Goal: Task Accomplishment & Management: Use online tool/utility

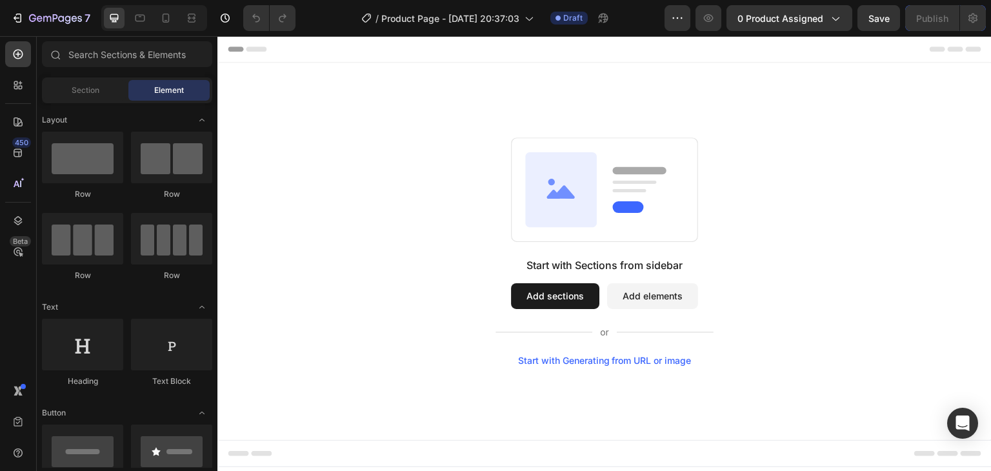
click at [165, 6] on div at bounding box center [154, 18] width 106 height 26
drag, startPoint x: 165, startPoint y: 17, endPoint x: 168, endPoint y: 23, distance: 7.2
click at [165, 18] on icon at bounding box center [165, 18] width 13 height 13
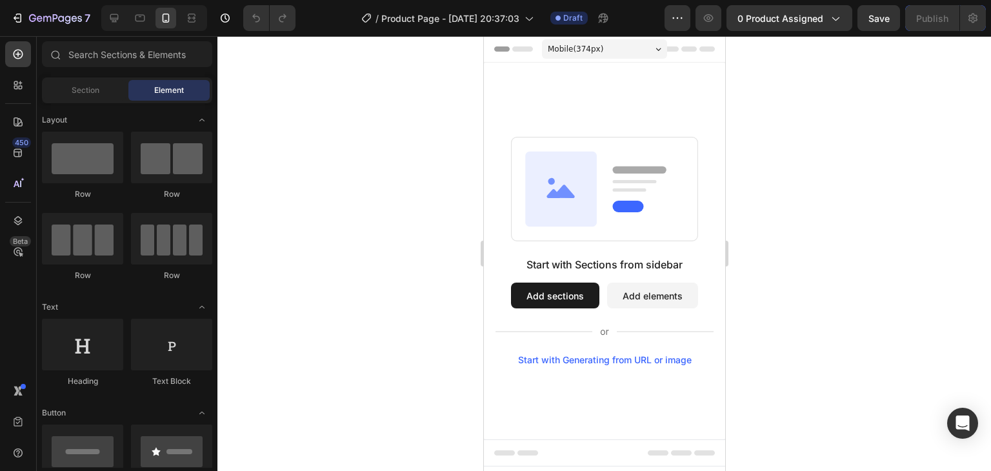
click at [563, 294] on button "Add sections" at bounding box center [554, 296] width 88 height 26
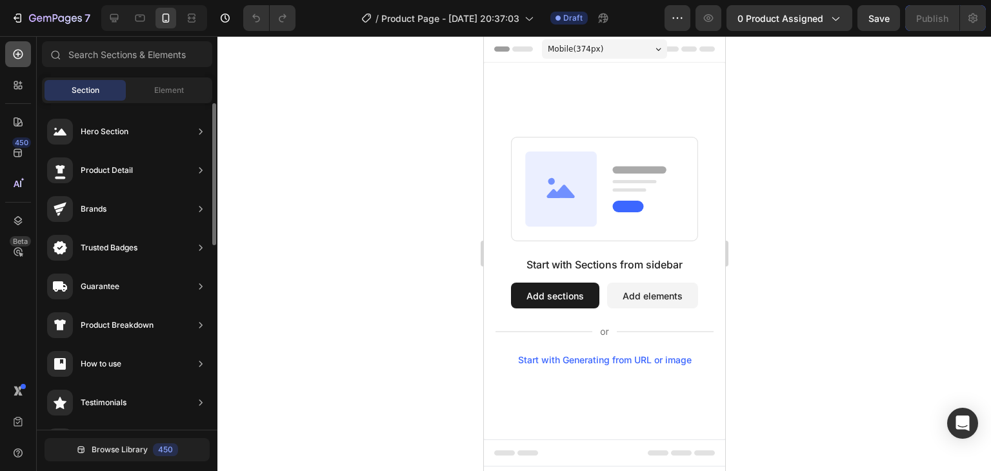
click at [26, 57] on div at bounding box center [18, 54] width 26 height 26
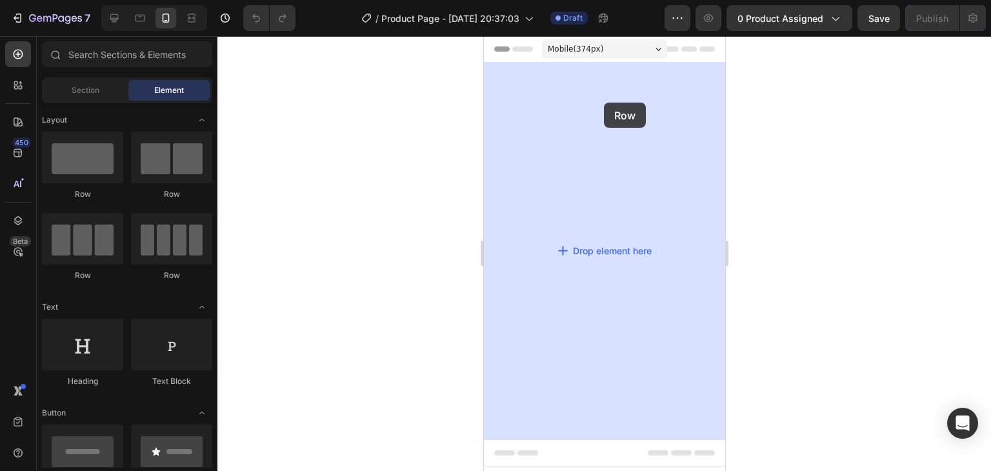
drag, startPoint x: 574, startPoint y: 192, endPoint x: 603, endPoint y: 103, distance: 93.8
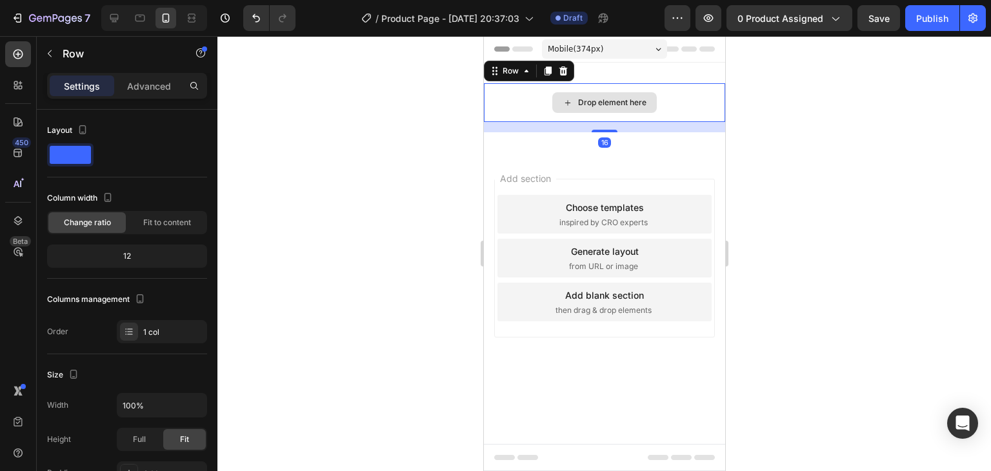
click at [612, 104] on div "Drop element here" at bounding box center [611, 102] width 68 height 10
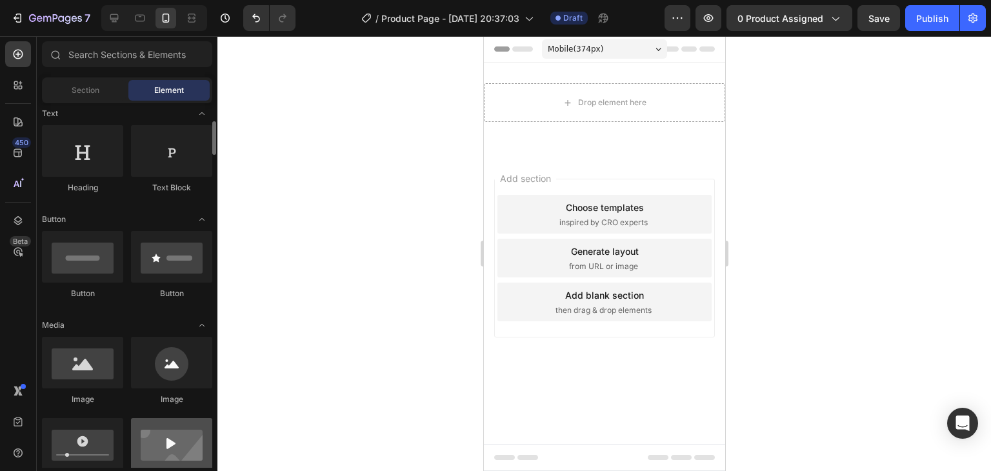
scroll to position [258, 0]
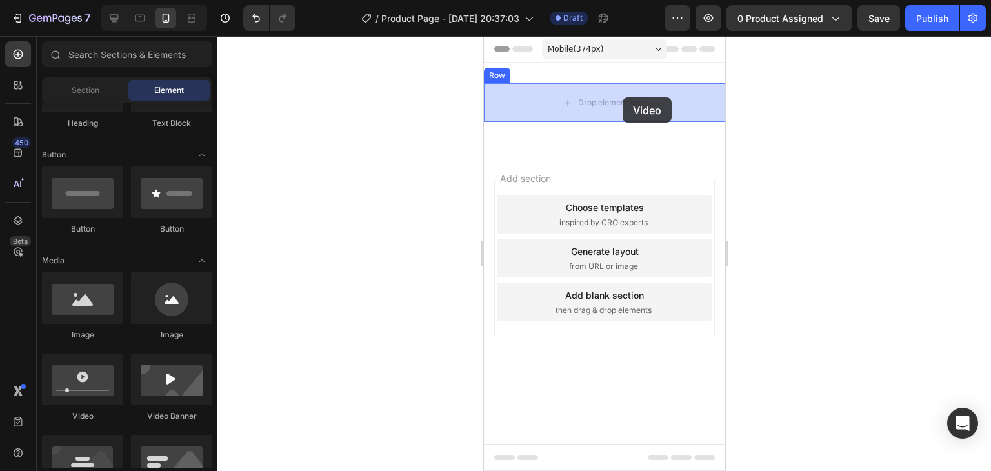
drag, startPoint x: 567, startPoint y: 426, endPoint x: 622, endPoint y: 97, distance: 332.9
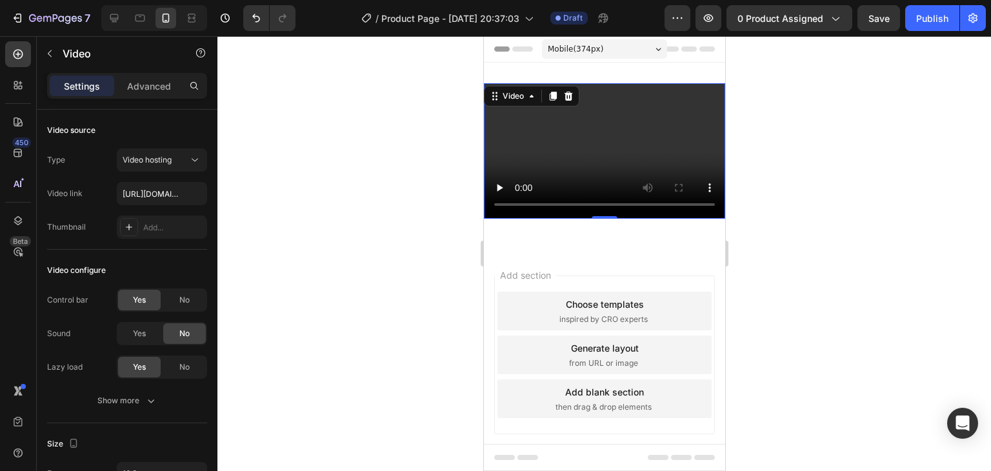
click at [552, 132] on video at bounding box center [603, 150] width 241 height 135
click at [168, 163] on span "Video hosting" at bounding box center [147, 160] width 49 height 10
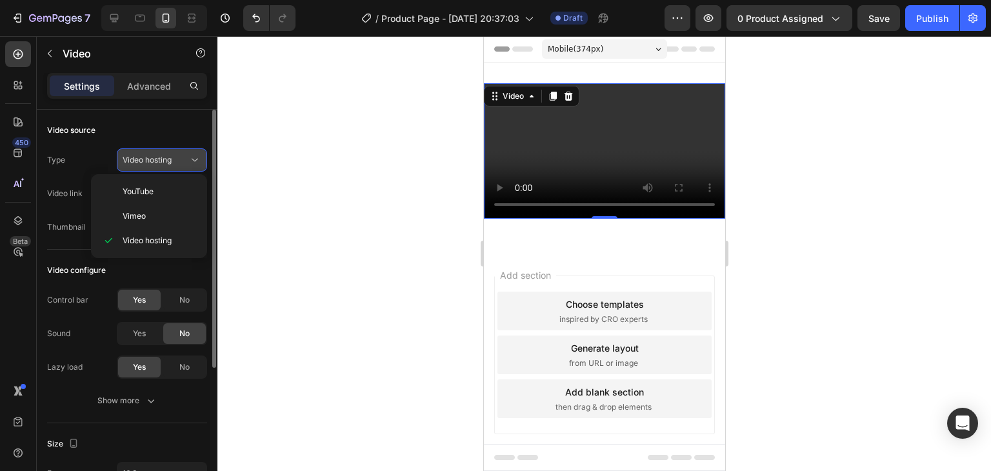
click at [168, 163] on span "Video hosting" at bounding box center [147, 160] width 49 height 10
click at [174, 162] on div "Video hosting" at bounding box center [156, 160] width 66 height 12
click at [174, 161] on div "Video hosting" at bounding box center [156, 160] width 66 height 12
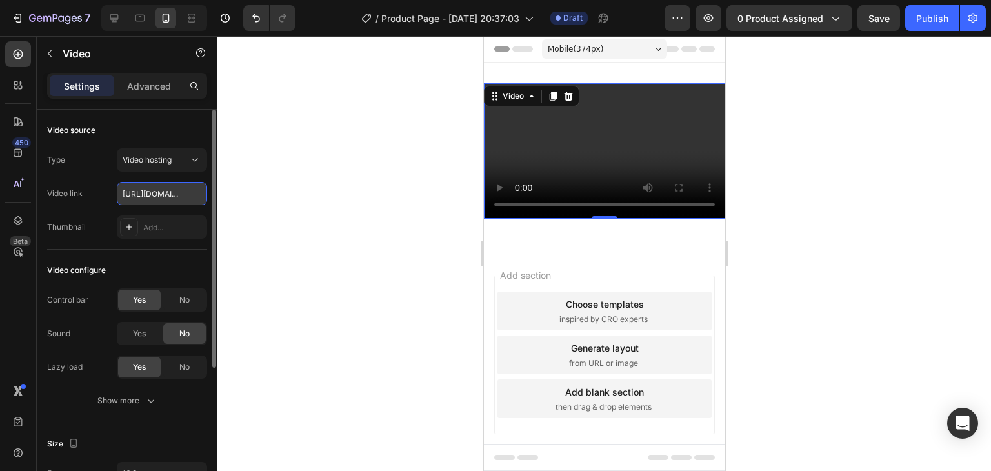
click at [163, 199] on input "[URL][DOMAIN_NAME]" at bounding box center [162, 193] width 90 height 23
paste input "e27b8e9939e4a8fa0cf855e567c3117"
type input "[URL][DOMAIN_NAME]"
click at [174, 299] on div "No" at bounding box center [184, 300] width 43 height 21
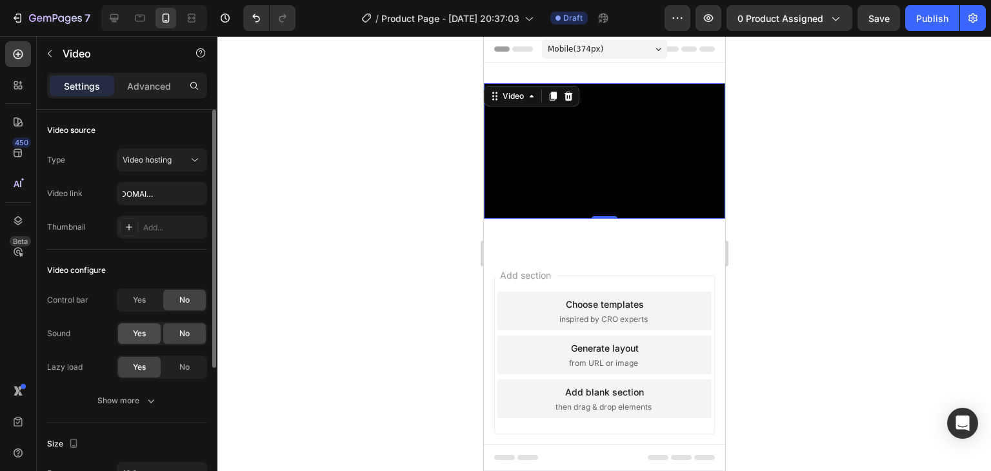
scroll to position [0, 0]
click at [171, 368] on div "No" at bounding box center [184, 367] width 43 height 21
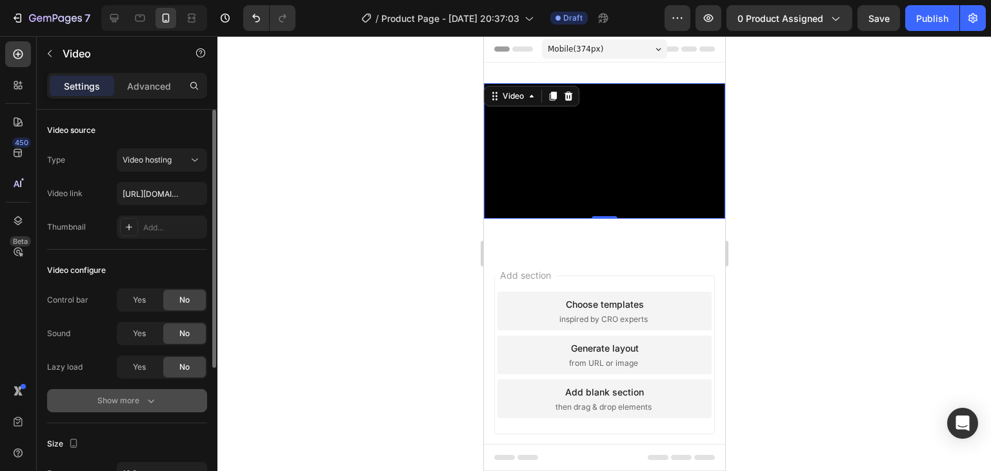
click at [153, 395] on icon "button" at bounding box center [151, 400] width 13 height 13
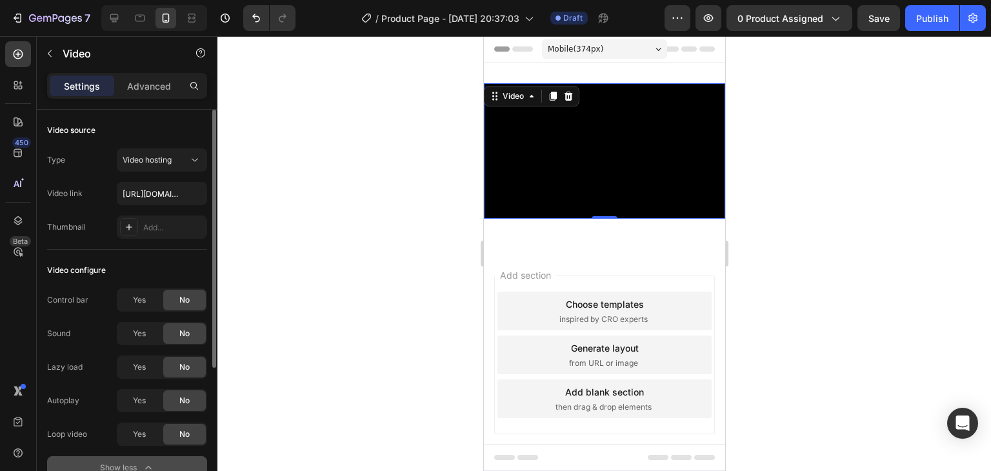
scroll to position [65, 0]
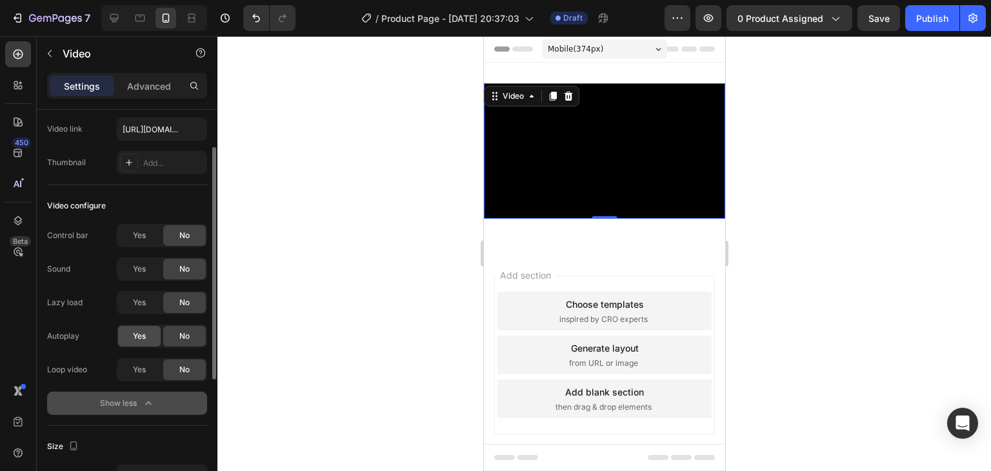
click at [139, 337] on span "Yes" at bounding box center [139, 336] width 13 height 12
click at [146, 370] on span "Yes" at bounding box center [139, 370] width 13 height 12
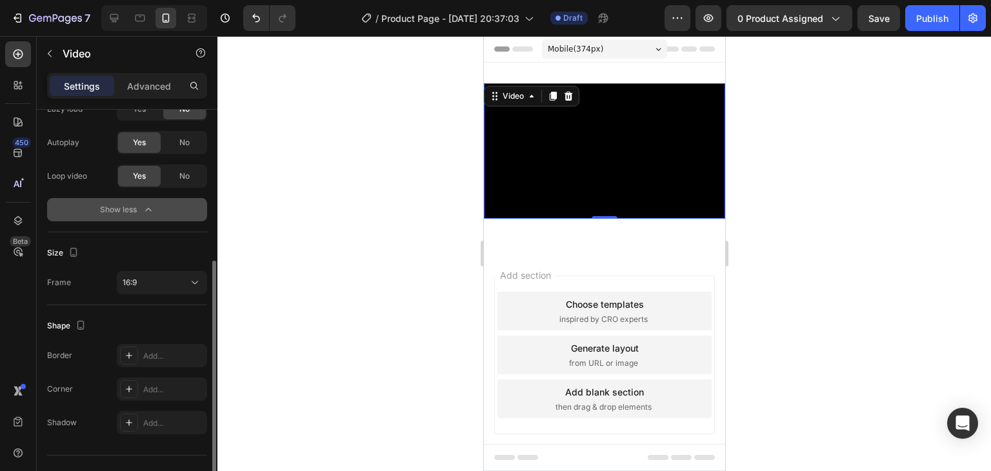
scroll to position [283, 0]
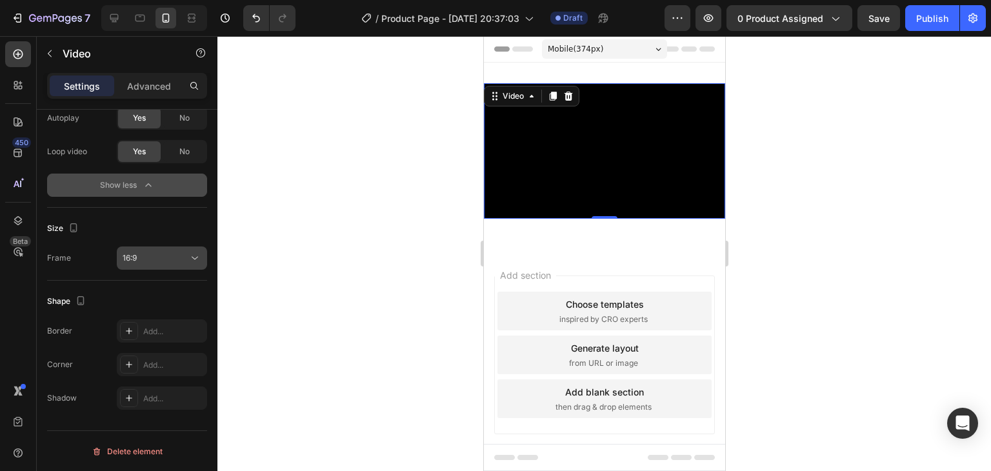
click at [181, 257] on div "16:9" at bounding box center [156, 258] width 66 height 12
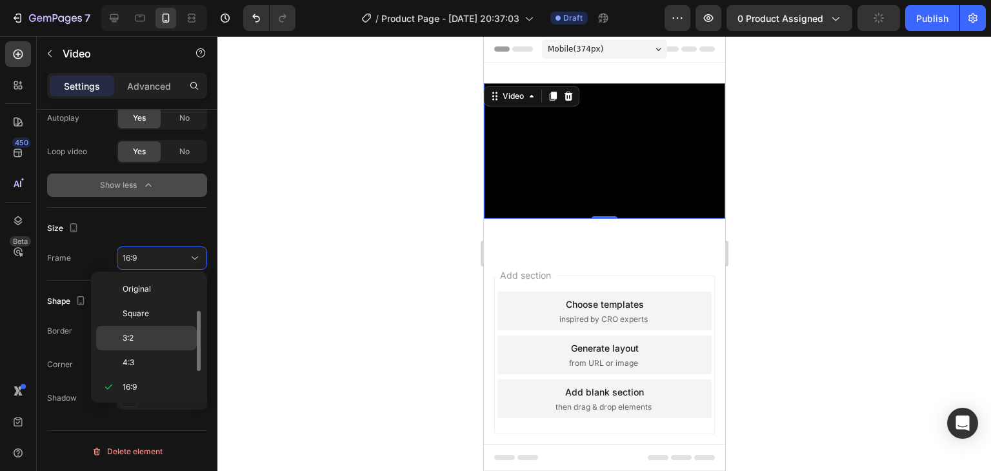
scroll to position [23, 0]
click at [134, 387] on span "21:9" at bounding box center [130, 389] width 14 height 12
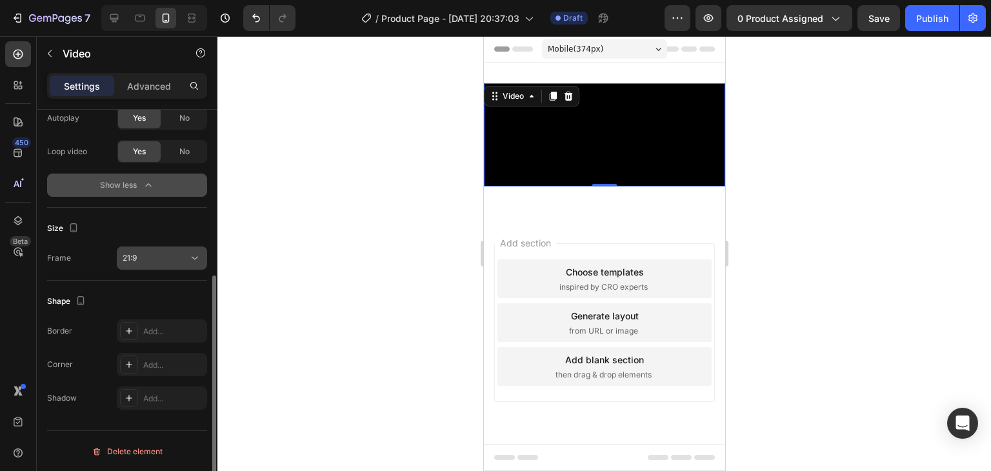
click at [173, 259] on div "21:9" at bounding box center [156, 258] width 66 height 12
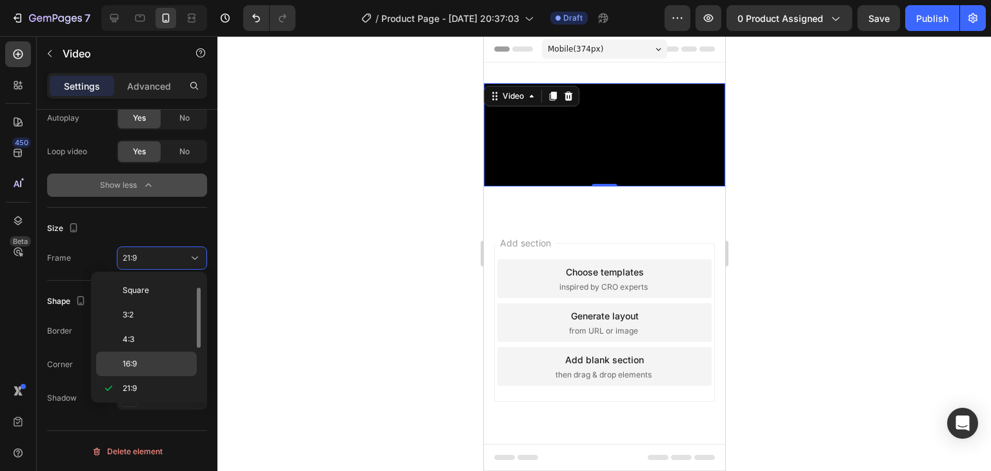
click at [137, 359] on p "16:9" at bounding box center [157, 364] width 68 height 12
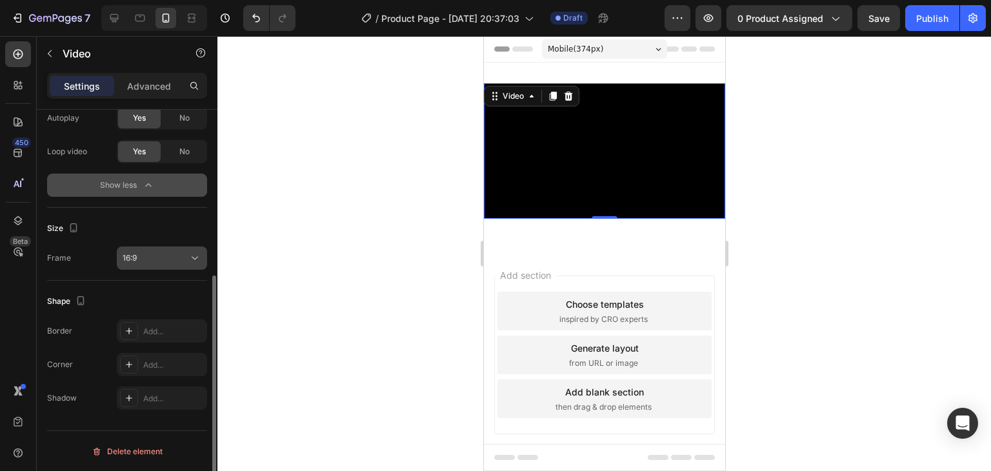
click at [160, 261] on div "16:9" at bounding box center [156, 258] width 66 height 12
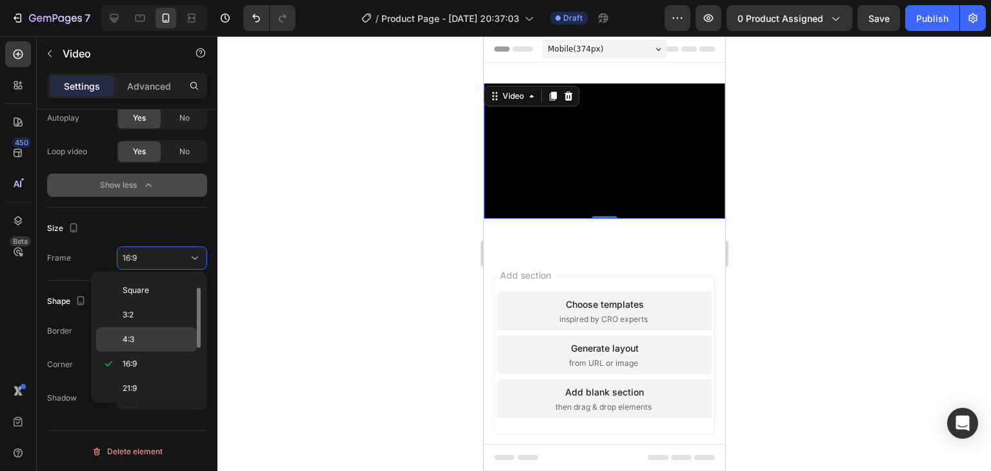
click at [139, 341] on p "4:3" at bounding box center [157, 340] width 68 height 12
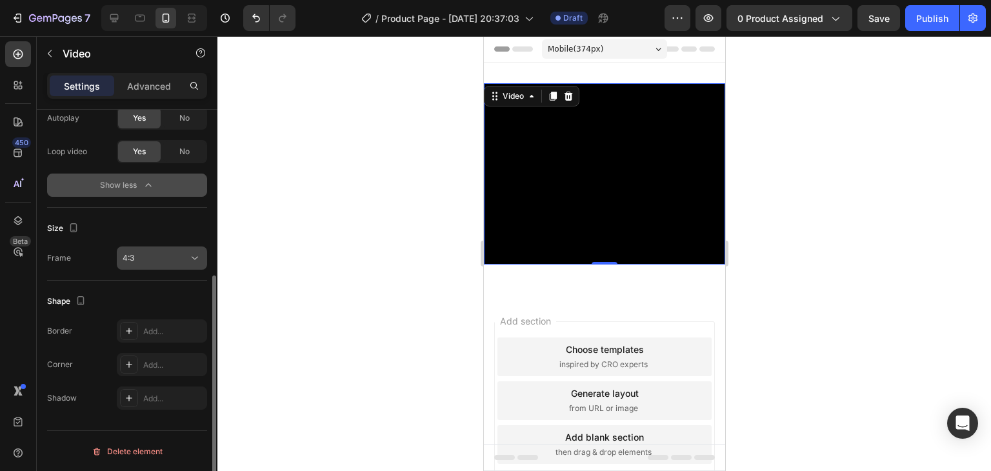
click at [148, 255] on div "4:3" at bounding box center [156, 258] width 66 height 12
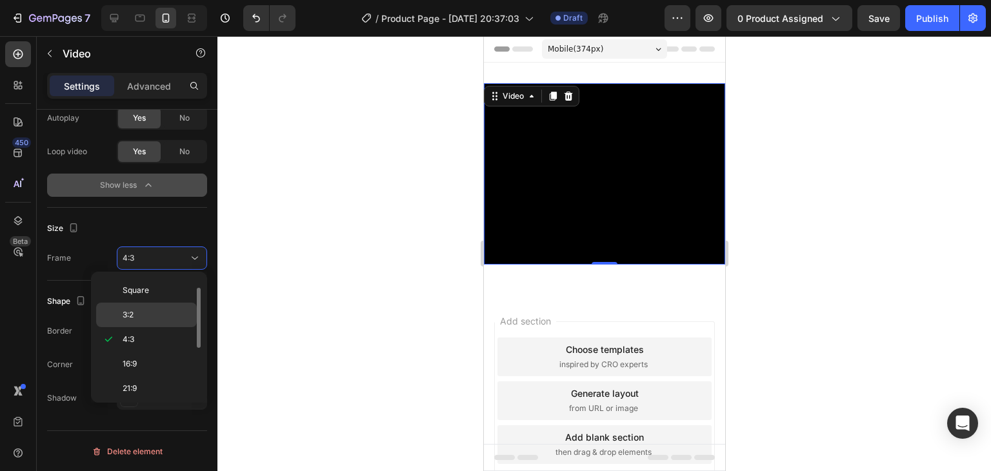
click at [132, 312] on span "3:2" at bounding box center [128, 315] width 11 height 12
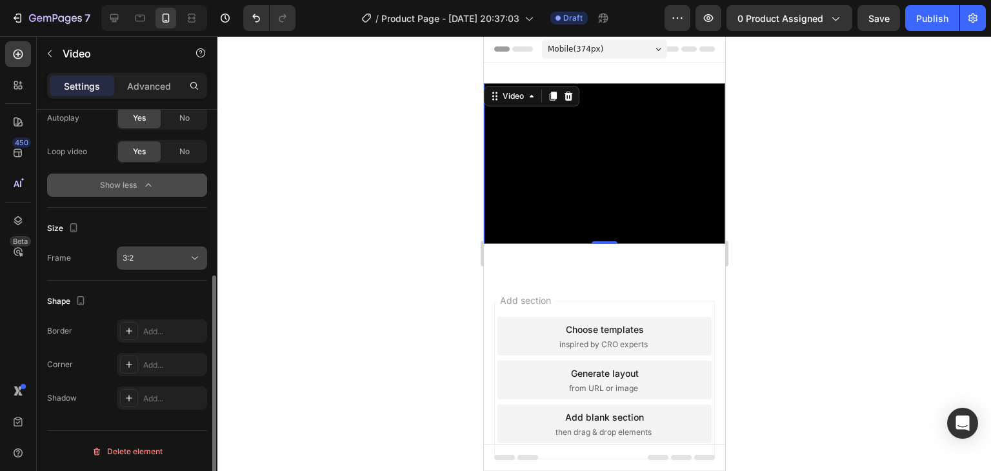
click at [154, 259] on div "3:2" at bounding box center [156, 258] width 66 height 12
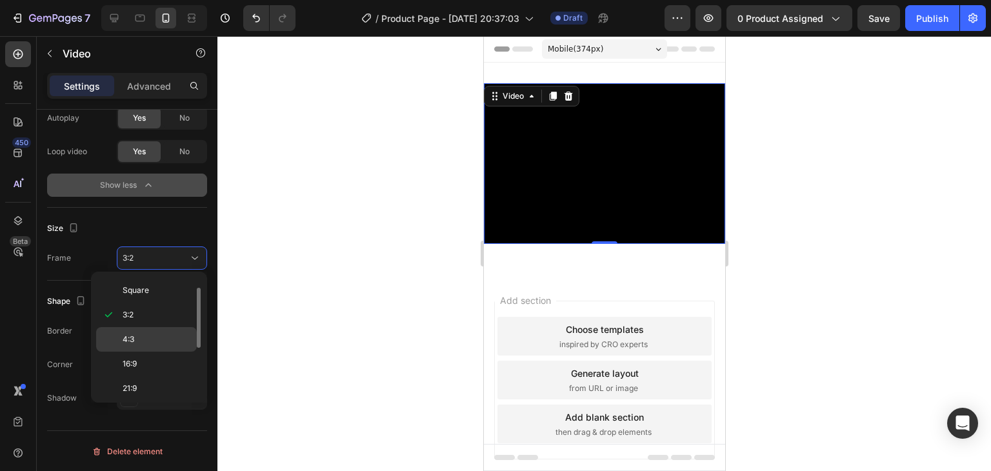
click at [135, 346] on div "4:3" at bounding box center [146, 339] width 101 height 25
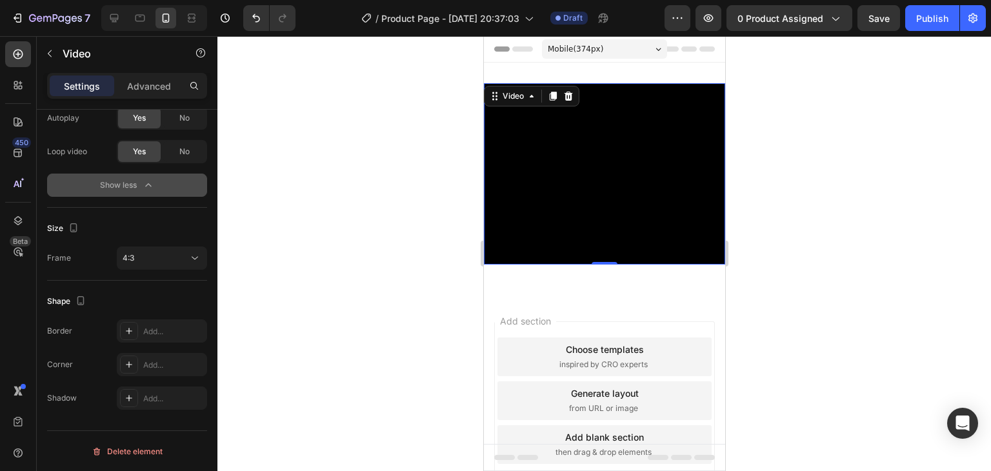
click at [554, 163] on video at bounding box center [603, 173] width 241 height 181
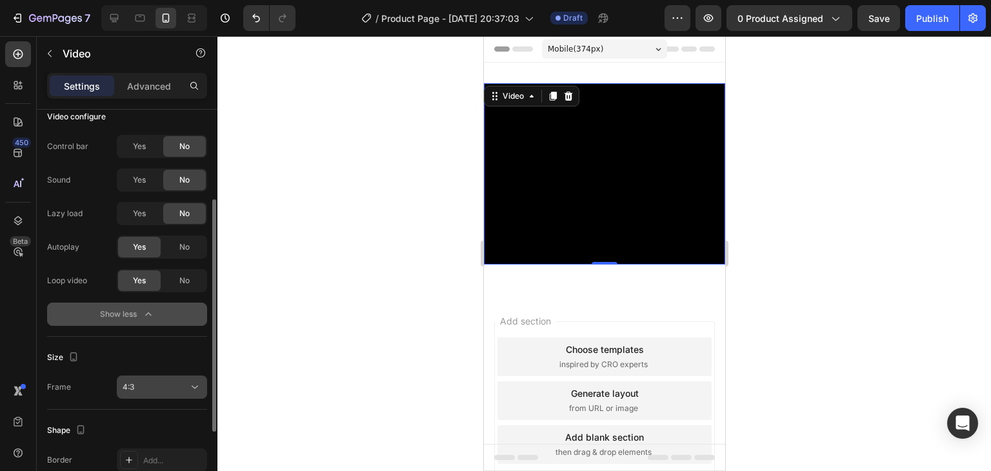
scroll to position [283, 0]
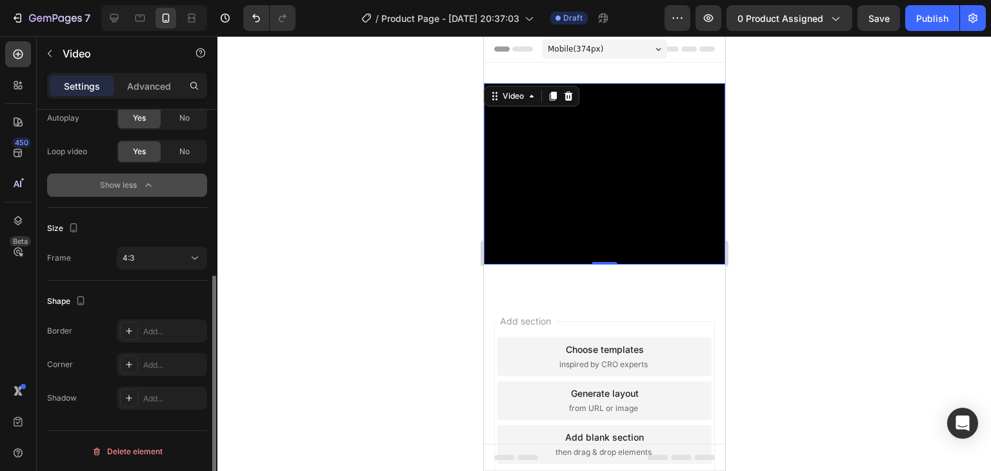
click at [65, 261] on div "Frame" at bounding box center [59, 258] width 24 height 12
drag, startPoint x: 50, startPoint y: 257, endPoint x: 105, endPoint y: 259, distance: 55.5
click at [103, 259] on div "Frame 4:3" at bounding box center [127, 257] width 160 height 23
click at [152, 252] on div "4:3" at bounding box center [156, 258] width 66 height 12
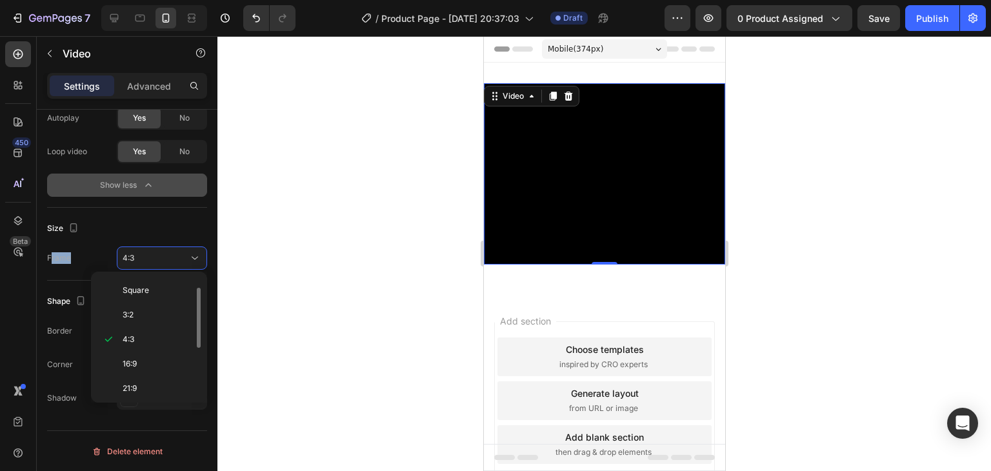
scroll to position [121, 0]
click at [140, 383] on span "Custom" at bounding box center [137, 389] width 28 height 12
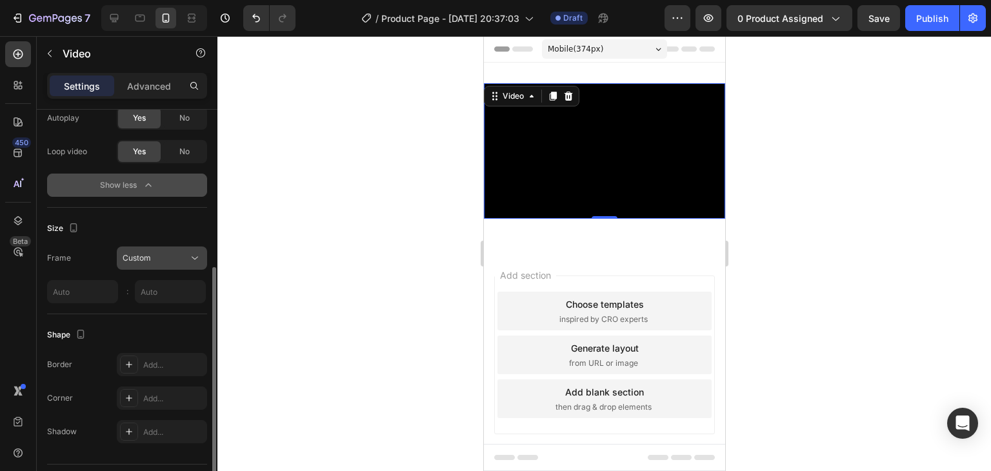
click at [166, 261] on div "Custom" at bounding box center [156, 258] width 66 height 12
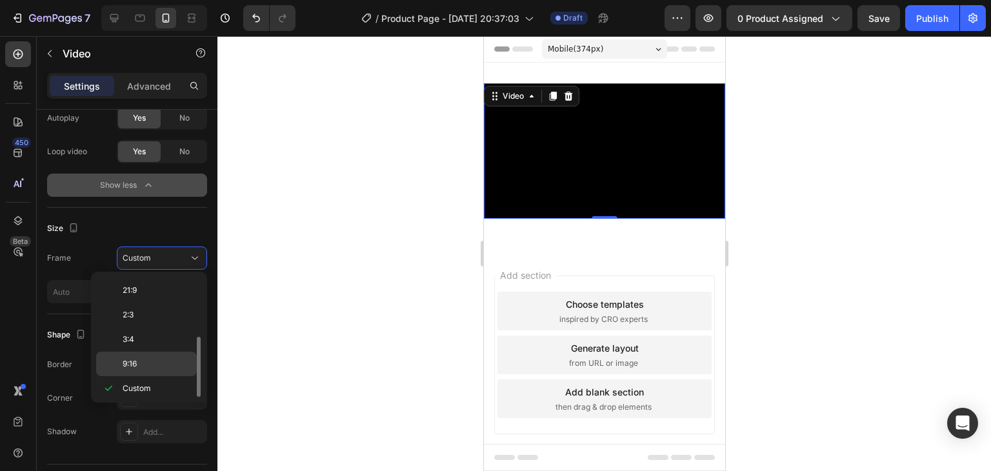
click at [151, 359] on p "9:16" at bounding box center [157, 364] width 68 height 12
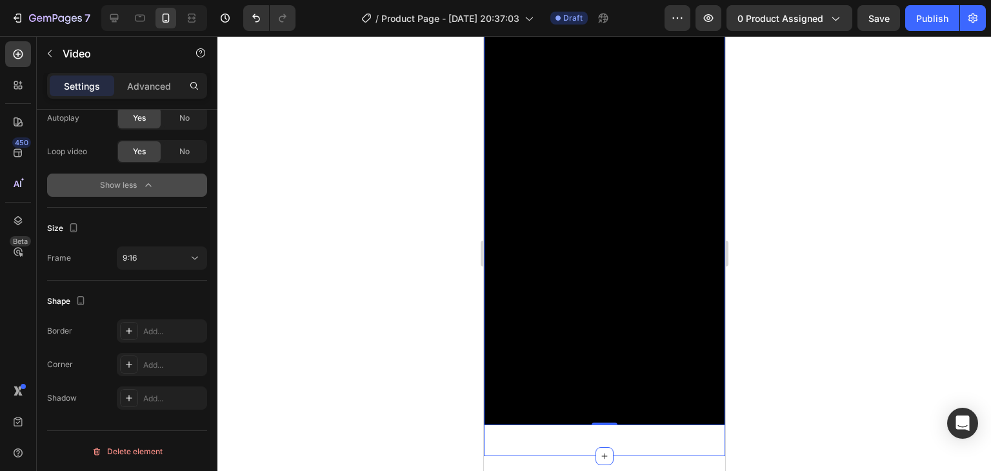
scroll to position [0, 0]
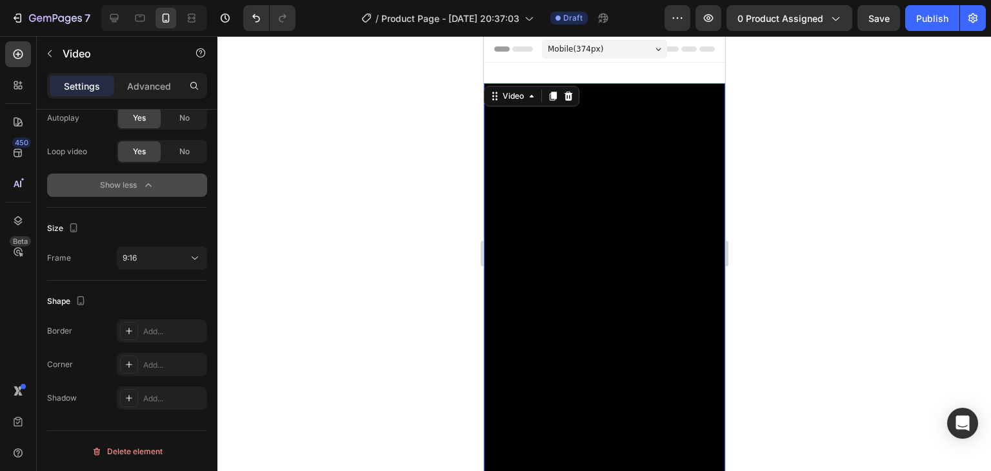
click at [650, 172] on video at bounding box center [603, 297] width 241 height 429
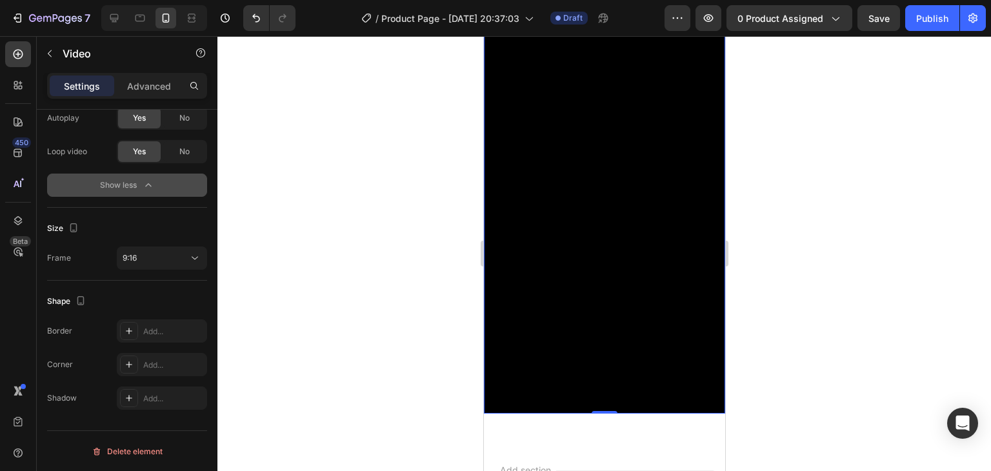
scroll to position [129, 0]
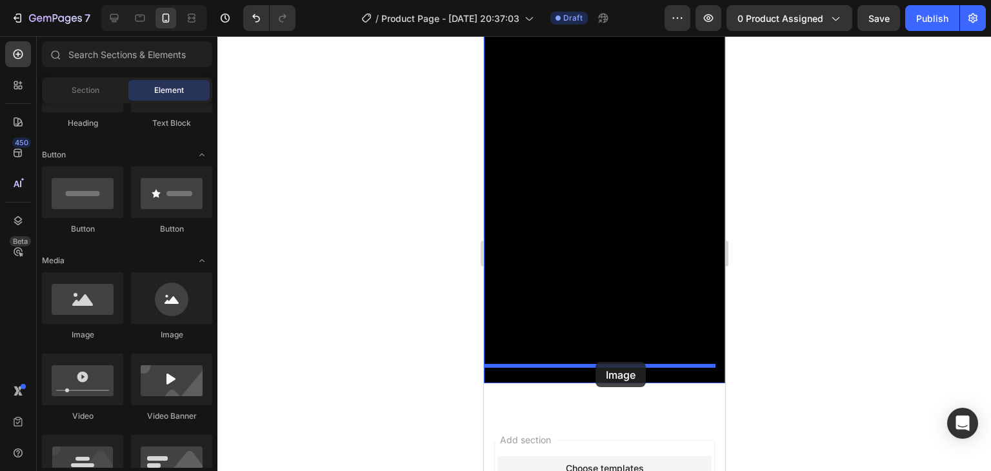
drag, startPoint x: 574, startPoint y: 337, endPoint x: 595, endPoint y: 362, distance: 33.0
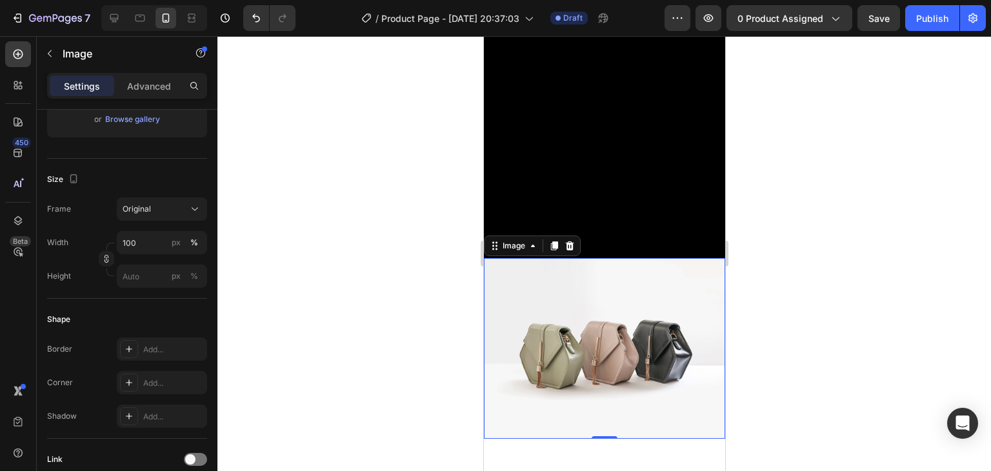
scroll to position [258, 0]
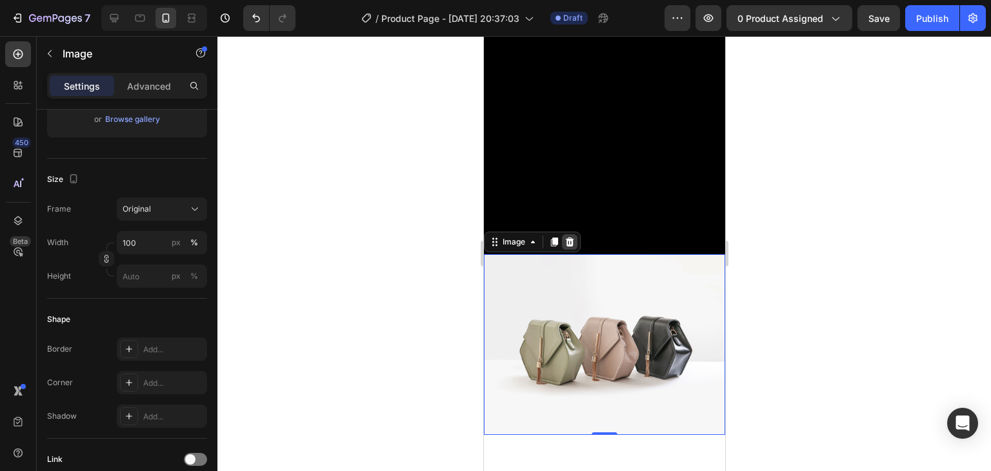
click at [565, 237] on icon at bounding box center [569, 242] width 10 height 10
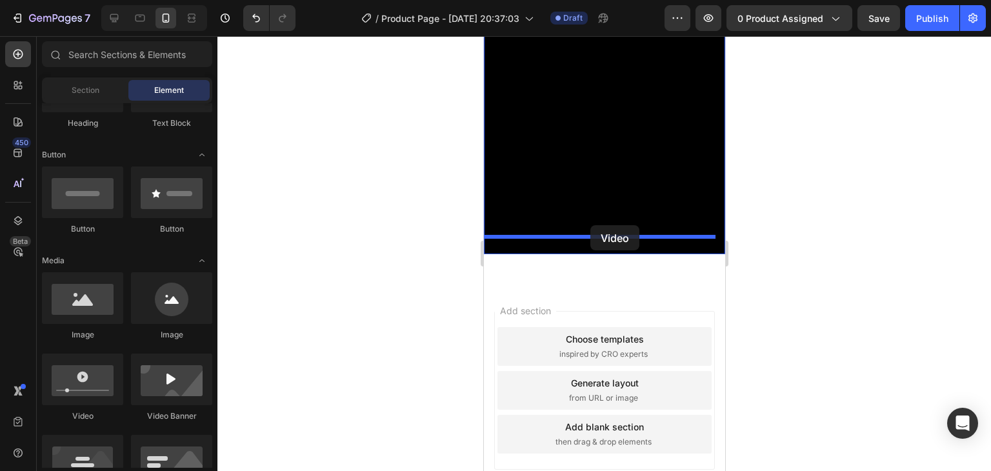
drag, startPoint x: 566, startPoint y: 421, endPoint x: 590, endPoint y: 225, distance: 197.6
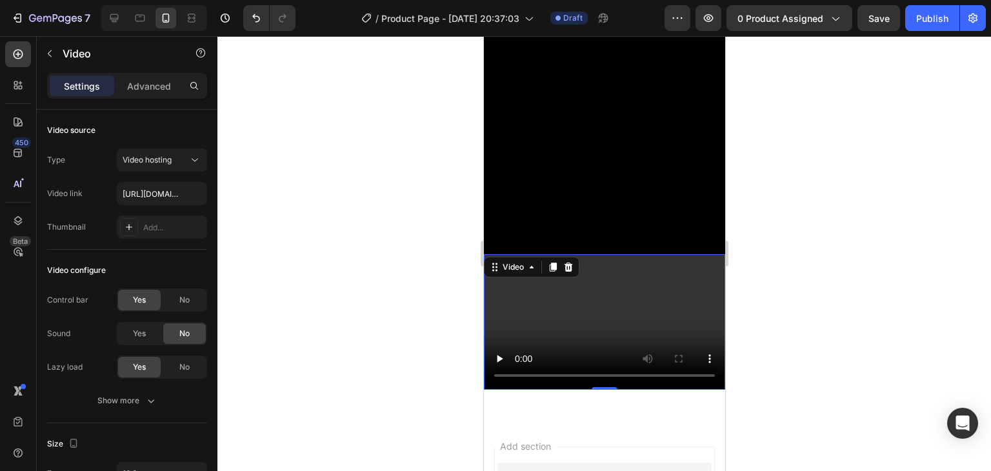
click at [552, 285] on video at bounding box center [603, 321] width 241 height 135
click at [141, 195] on input "[URL][DOMAIN_NAME]" at bounding box center [162, 193] width 90 height 23
paste input "a617fea8eb4a401090fd608ac5f4bd9a"
type input "[URL][DOMAIN_NAME]"
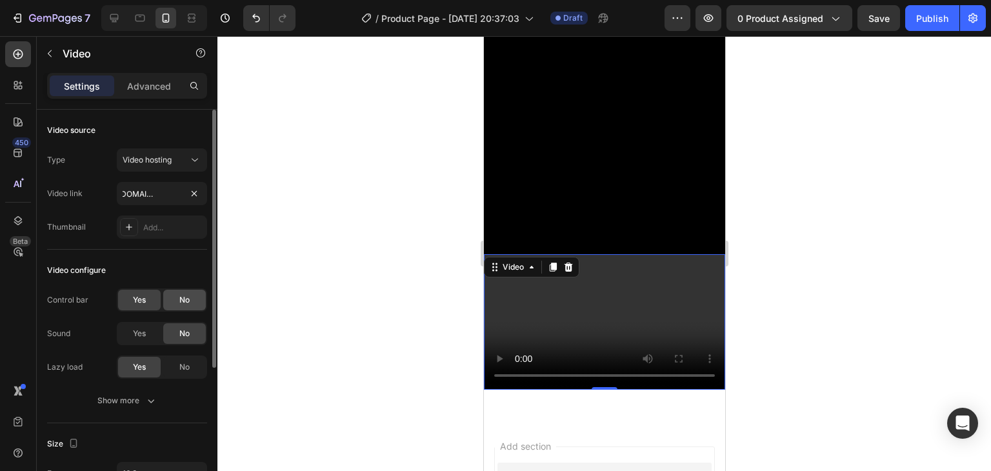
click at [189, 292] on div "No" at bounding box center [184, 300] width 43 height 21
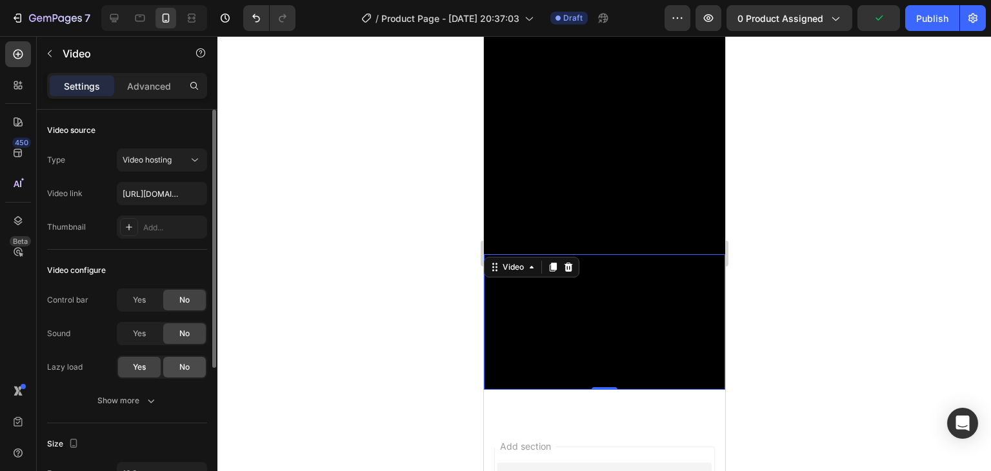
click at [182, 370] on span "No" at bounding box center [184, 367] width 10 height 12
click at [149, 394] on icon "button" at bounding box center [151, 400] width 13 height 13
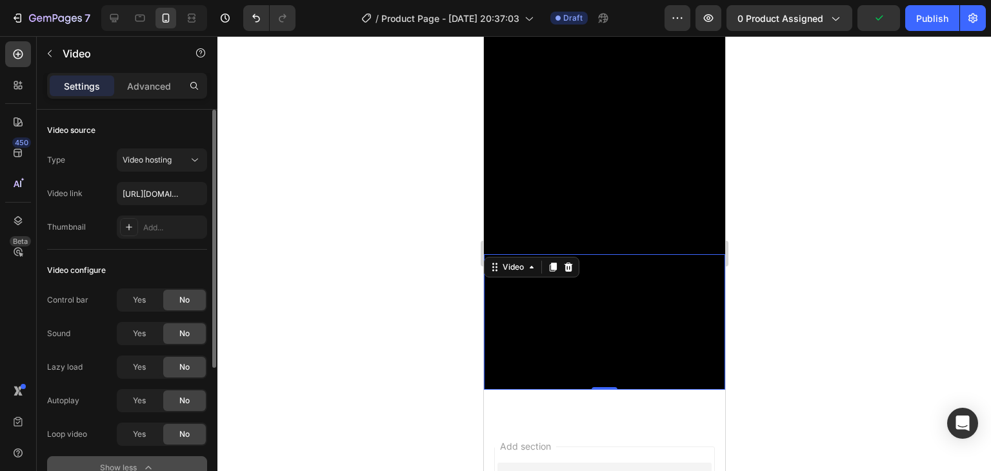
click at [151, 401] on div "Yes" at bounding box center [139, 400] width 43 height 21
click at [137, 426] on div "Yes" at bounding box center [139, 434] width 43 height 21
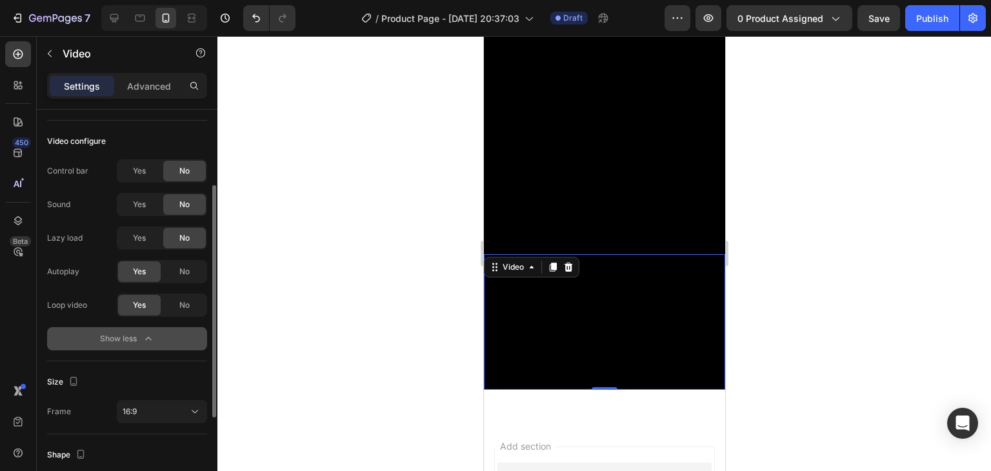
scroll to position [194, 0]
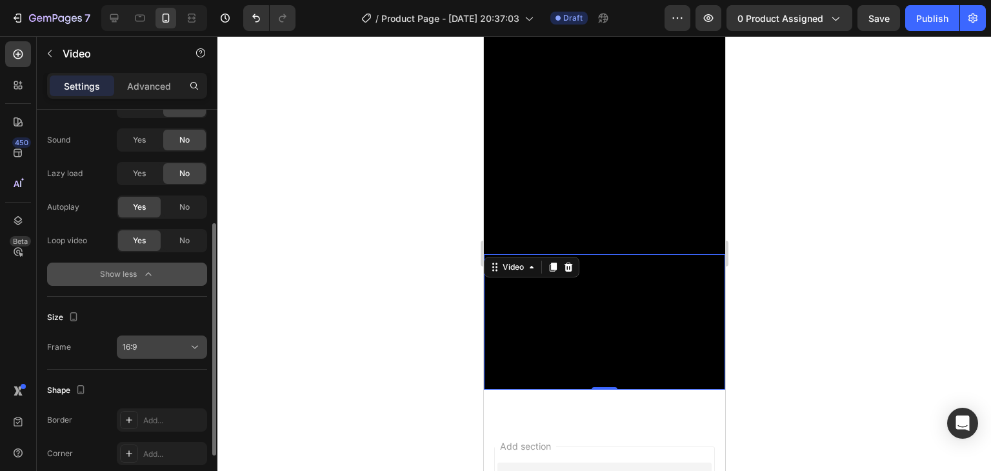
click at [145, 346] on div "16:9" at bounding box center [156, 347] width 66 height 12
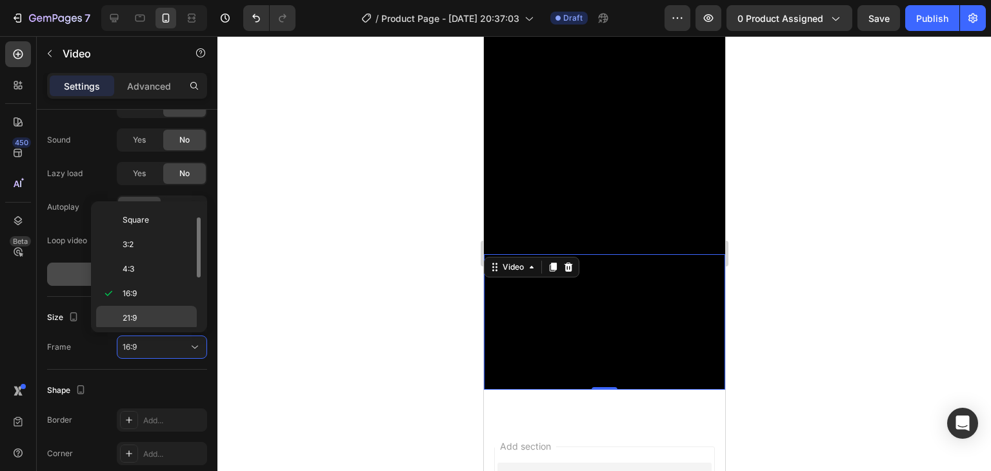
scroll to position [121, 0]
click at [148, 294] on p "9:16" at bounding box center [157, 294] width 68 height 12
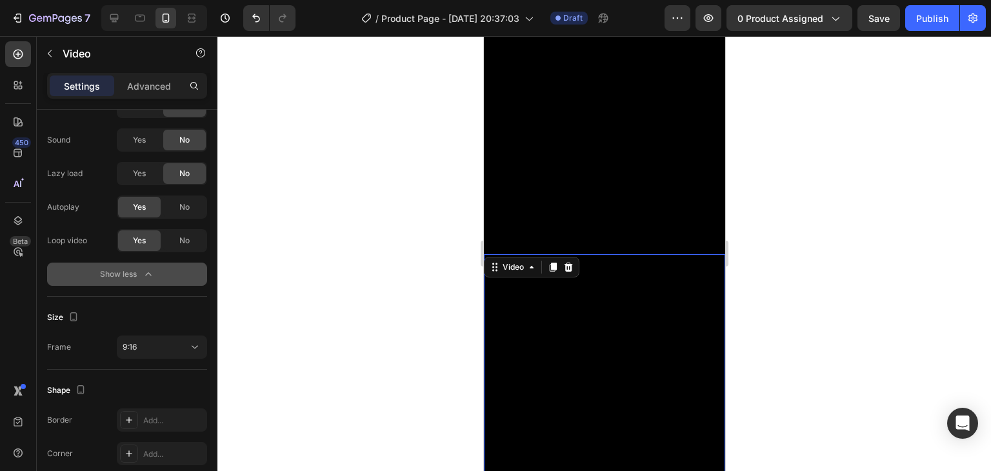
click at [655, 259] on video at bounding box center [603, 468] width 241 height 429
click at [768, 277] on div at bounding box center [604, 253] width 774 height 435
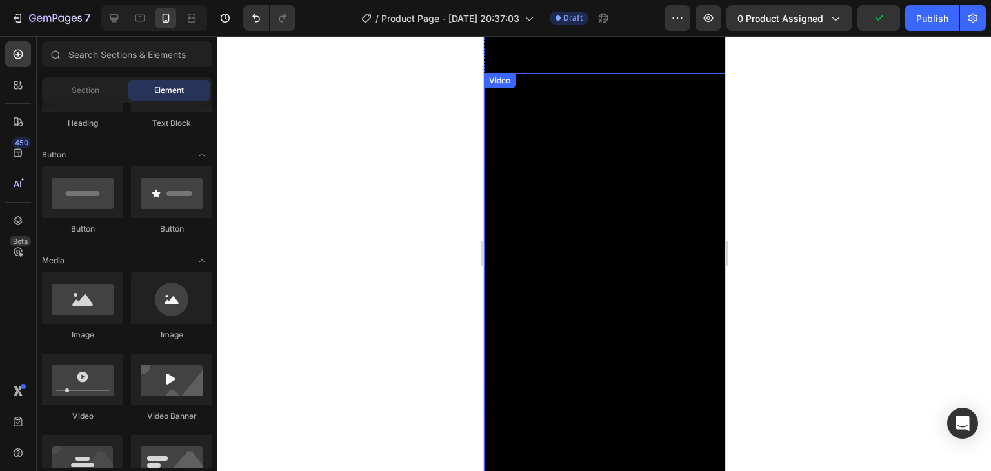
scroll to position [452, 0]
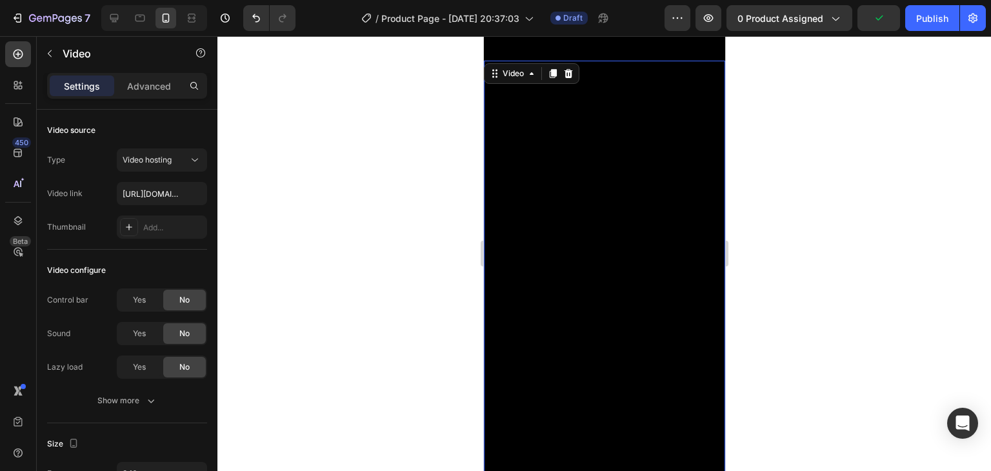
click at [574, 270] on video at bounding box center [603, 275] width 241 height 429
click at [620, 305] on video at bounding box center [603, 275] width 241 height 429
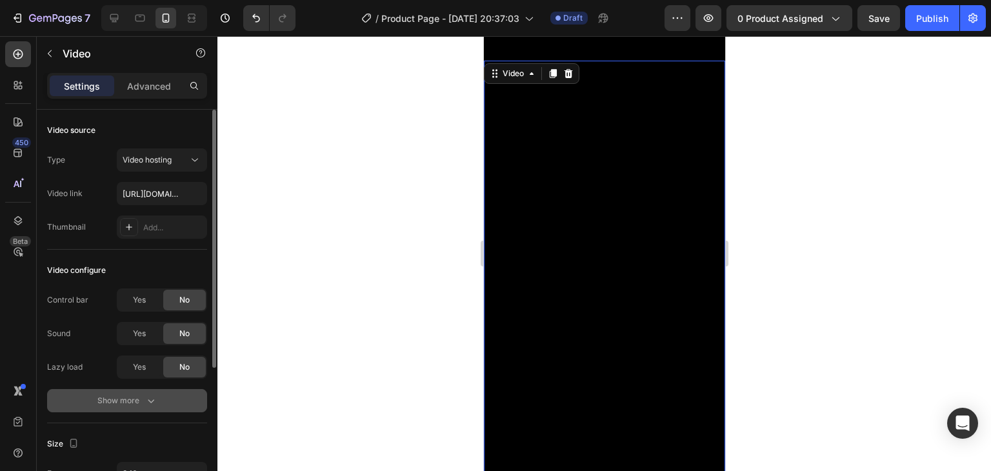
click at [148, 403] on icon "button" at bounding box center [151, 400] width 13 height 13
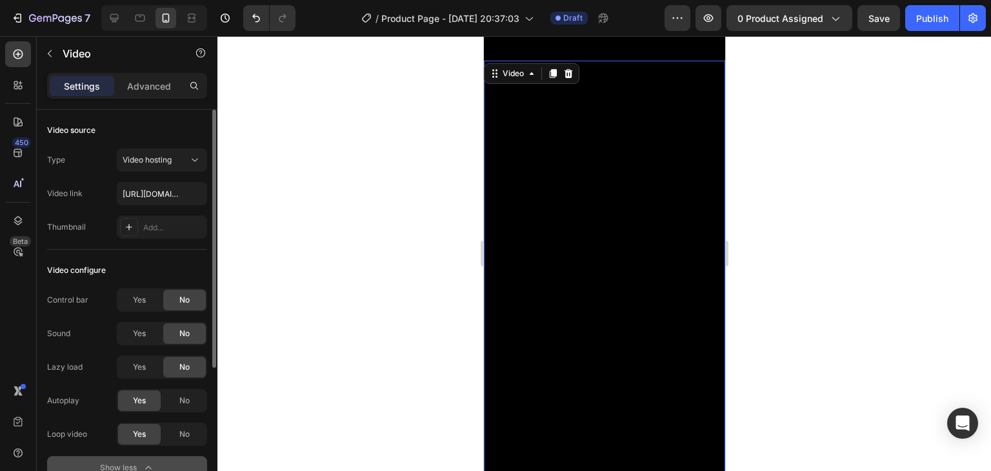
scroll to position [129, 0]
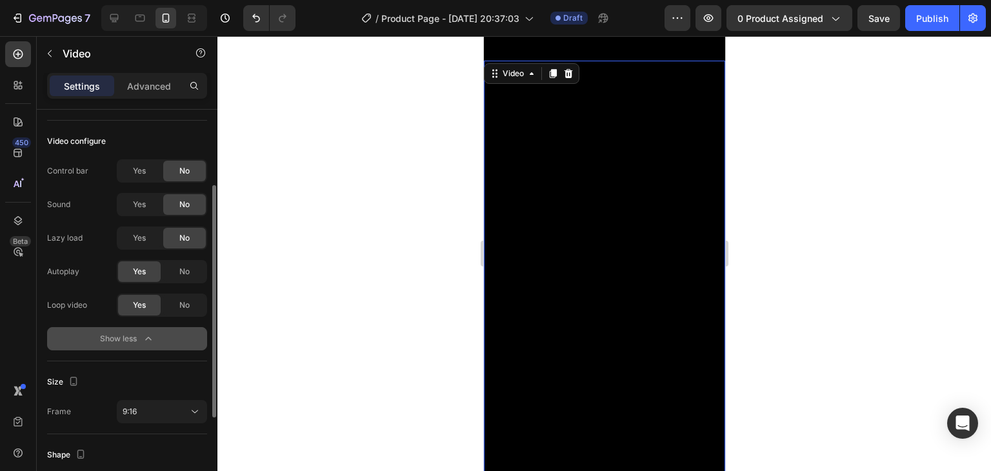
click at [154, 268] on div "Yes" at bounding box center [139, 271] width 43 height 21
click at [175, 266] on div "No" at bounding box center [184, 271] width 43 height 21
click at [152, 272] on div "Yes" at bounding box center [139, 271] width 43 height 21
click at [142, 238] on span "Yes" at bounding box center [139, 238] width 13 height 12
click at [181, 241] on span "No" at bounding box center [184, 238] width 10 height 12
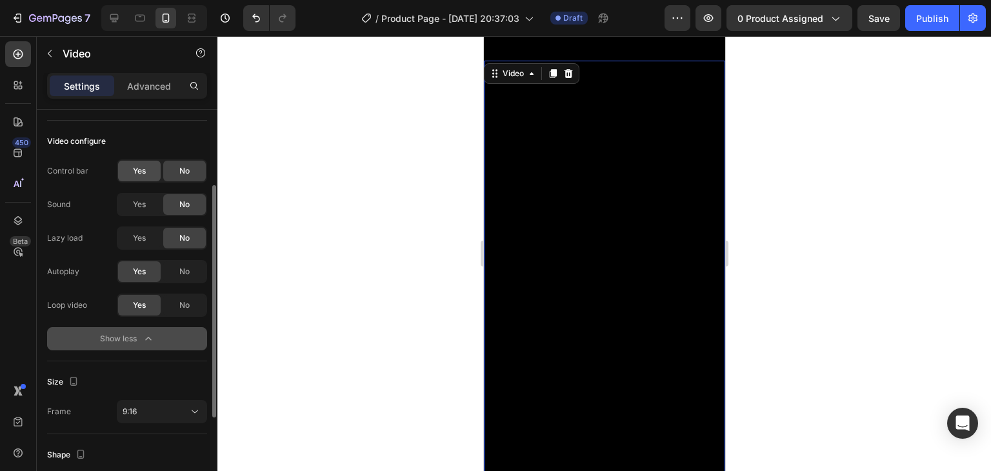
click at [130, 170] on div "Yes" at bounding box center [139, 171] width 43 height 21
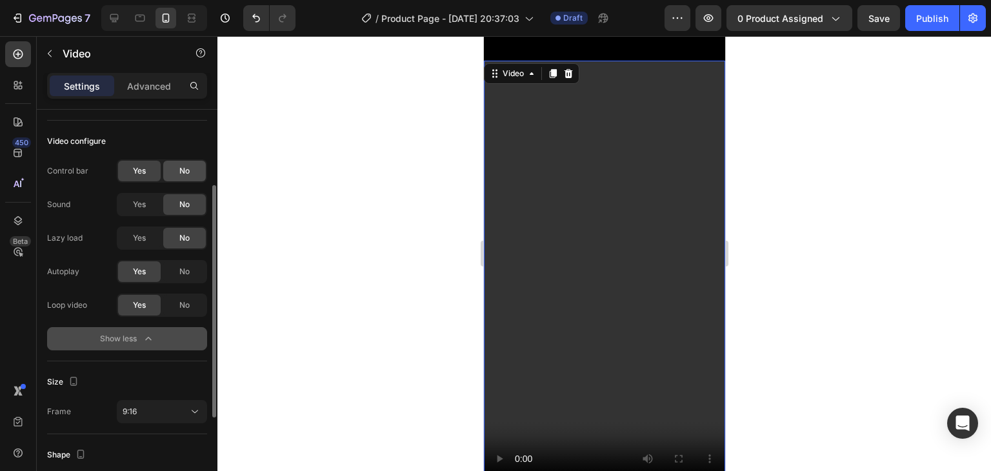
click at [170, 168] on div "No" at bounding box center [184, 171] width 43 height 21
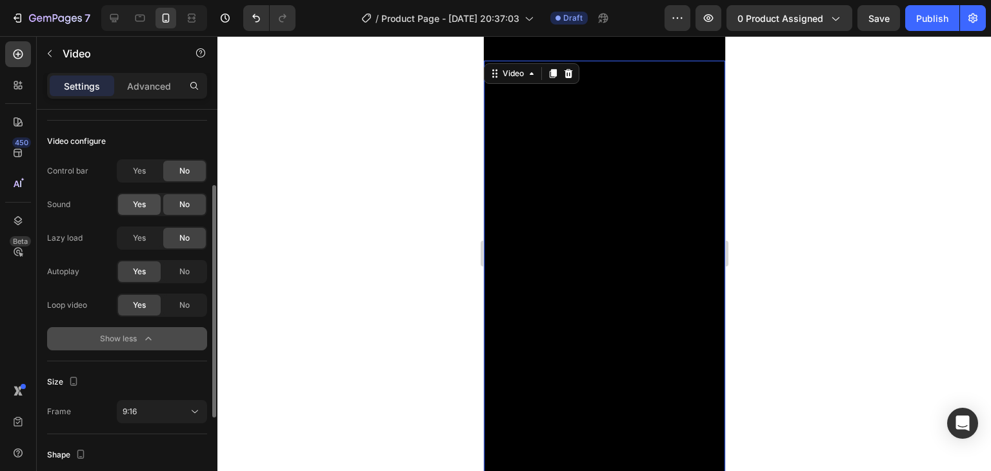
click at [143, 212] on div "Yes" at bounding box center [139, 204] width 43 height 21
click at [177, 207] on div "No" at bounding box center [184, 204] width 43 height 21
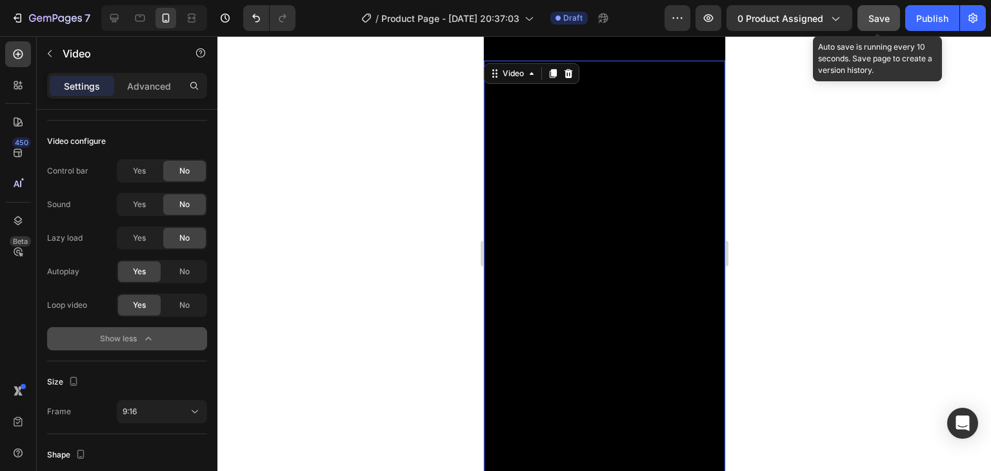
click at [879, 13] on span "Save" at bounding box center [878, 18] width 21 height 11
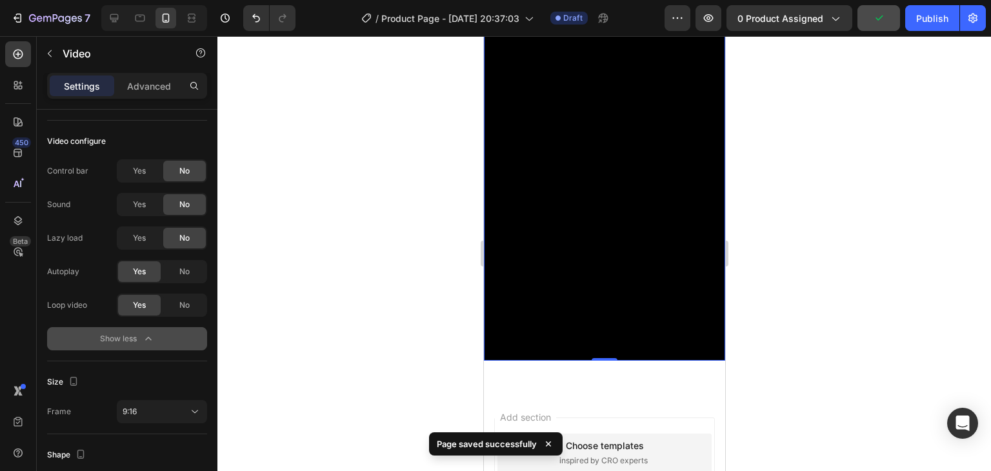
click at [572, 194] on video at bounding box center [603, 146] width 241 height 429
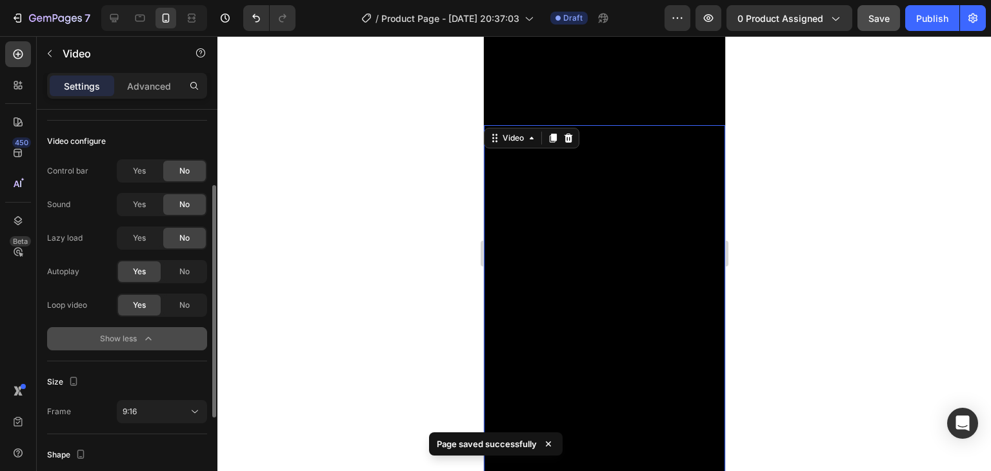
scroll to position [258, 0]
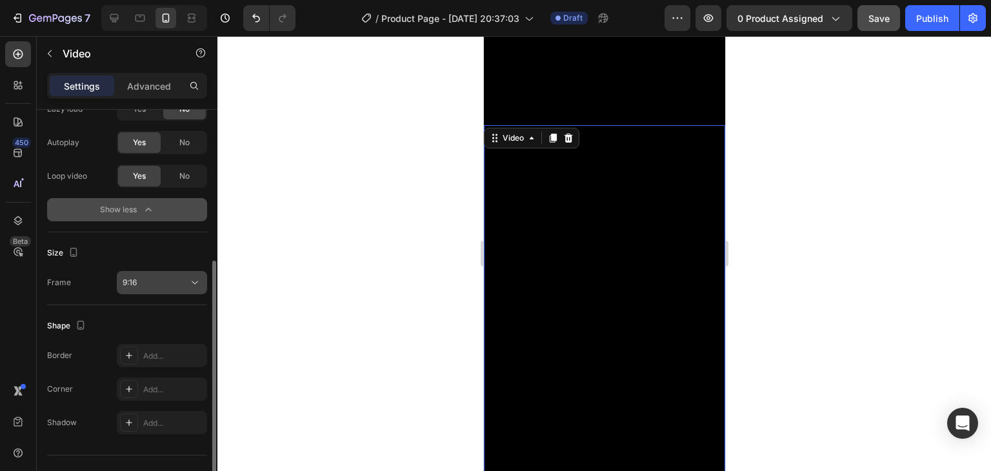
click at [156, 285] on div "9:16" at bounding box center [156, 283] width 66 height 12
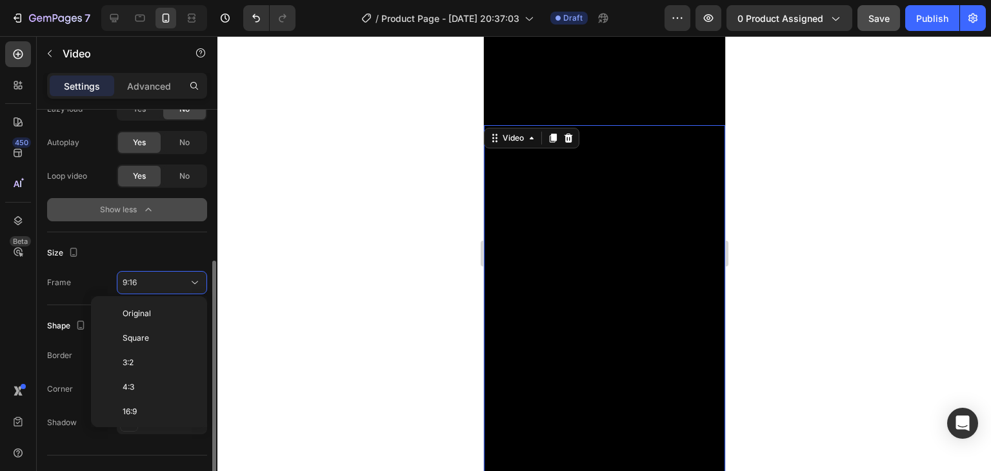
scroll to position [116, 0]
click at [150, 323] on p "21:9" at bounding box center [157, 320] width 68 height 12
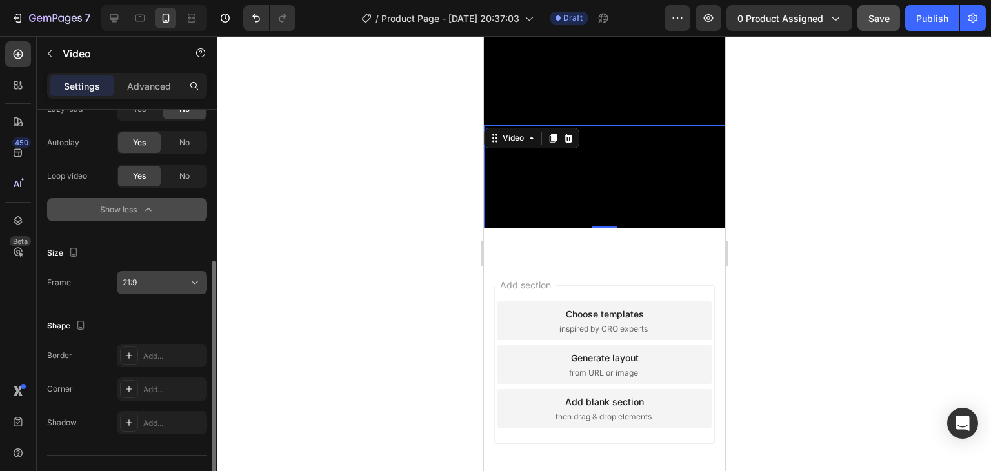
click at [150, 281] on div "21:9" at bounding box center [156, 283] width 66 height 12
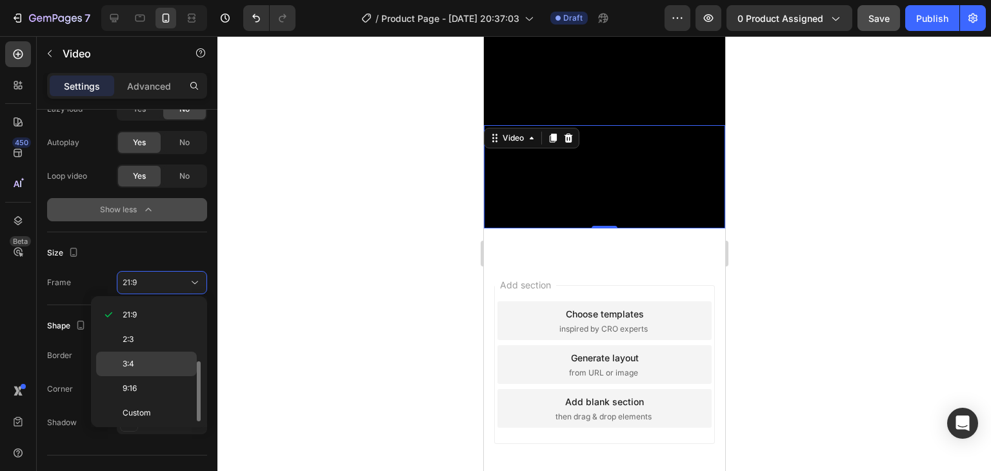
scroll to position [57, 0]
click at [142, 405] on p "2:3" at bounding box center [157, 404] width 68 height 12
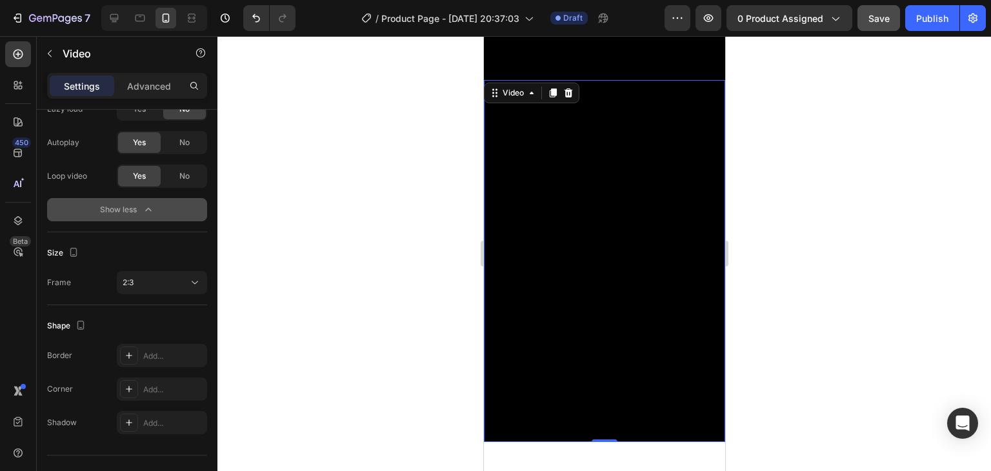
scroll to position [452, 0]
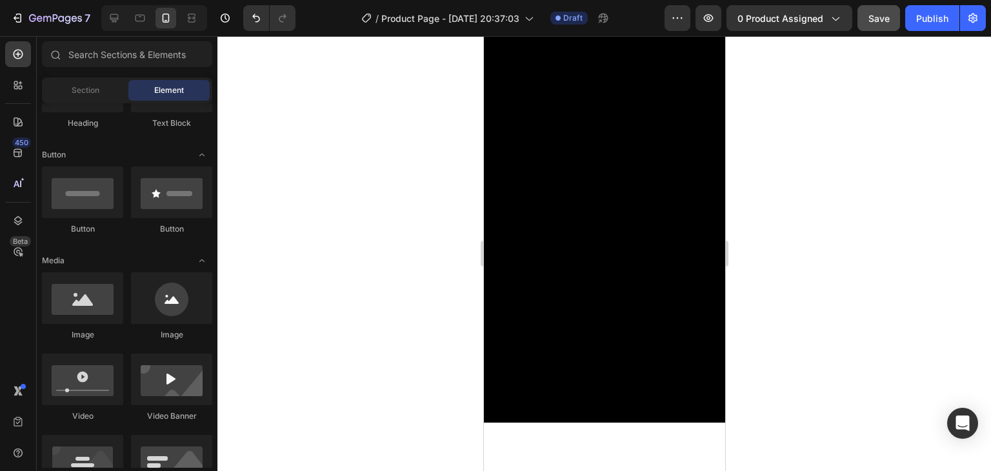
click at [831, 348] on div at bounding box center [604, 253] width 774 height 435
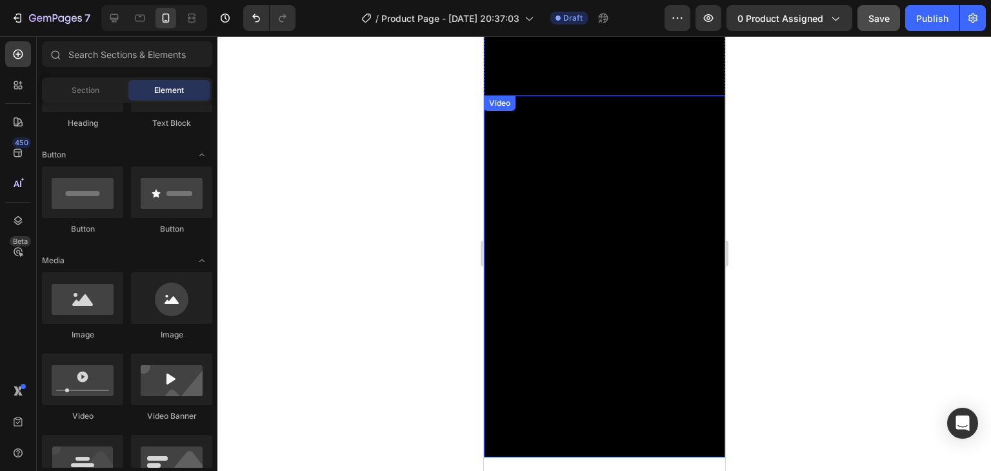
scroll to position [387, 0]
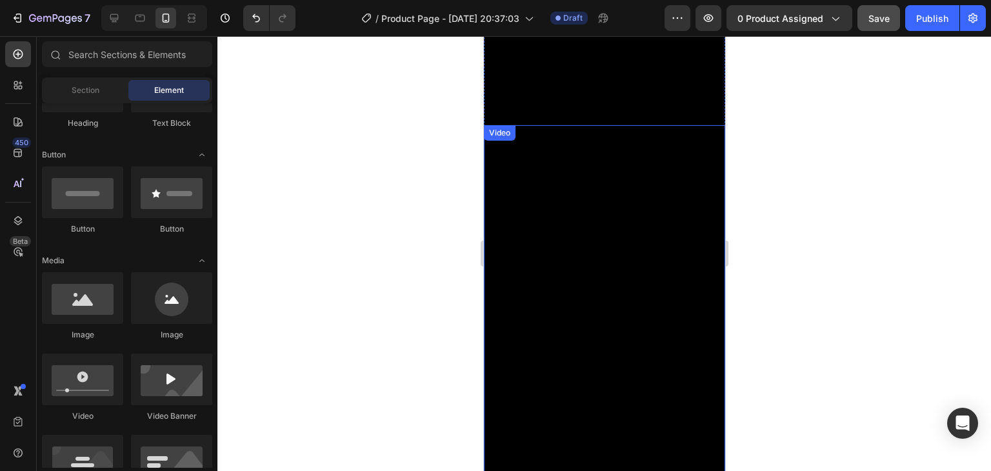
click at [646, 310] on video at bounding box center [603, 306] width 241 height 362
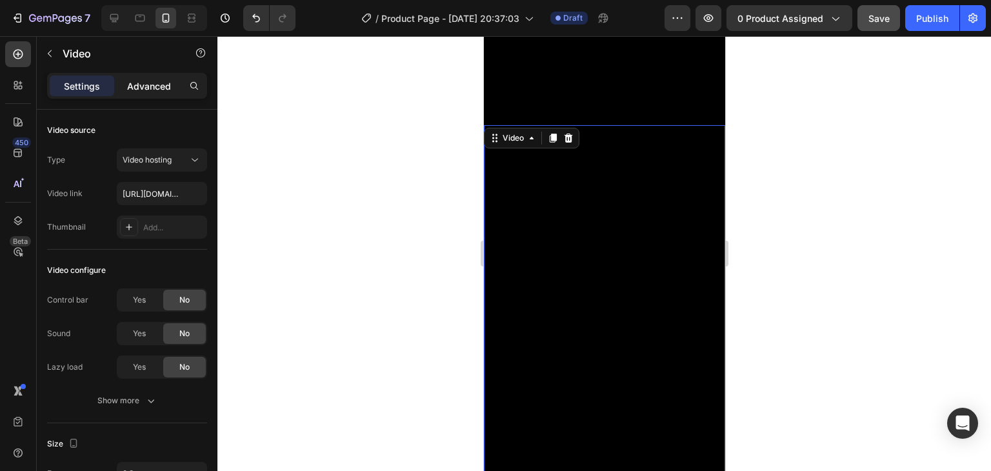
click at [159, 95] on div "Advanced" at bounding box center [149, 85] width 65 height 21
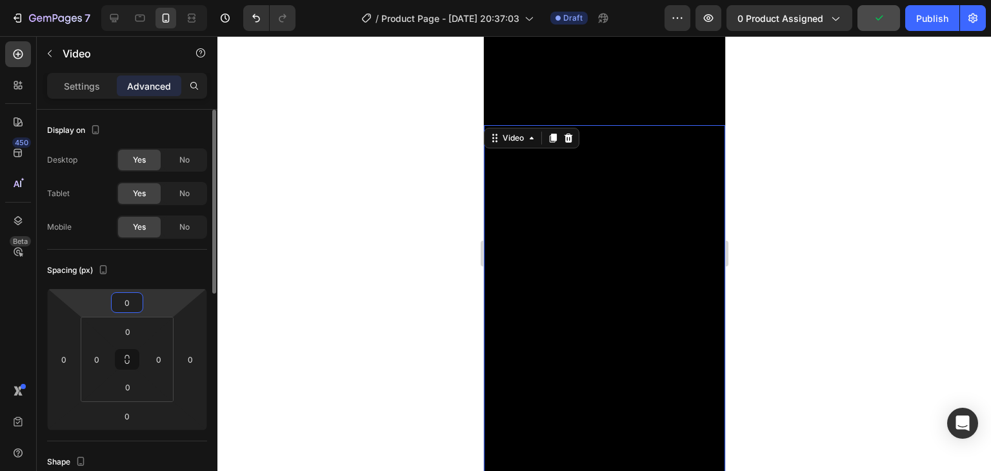
click at [127, 307] on input "0" at bounding box center [127, 302] width 26 height 19
type input "-1"
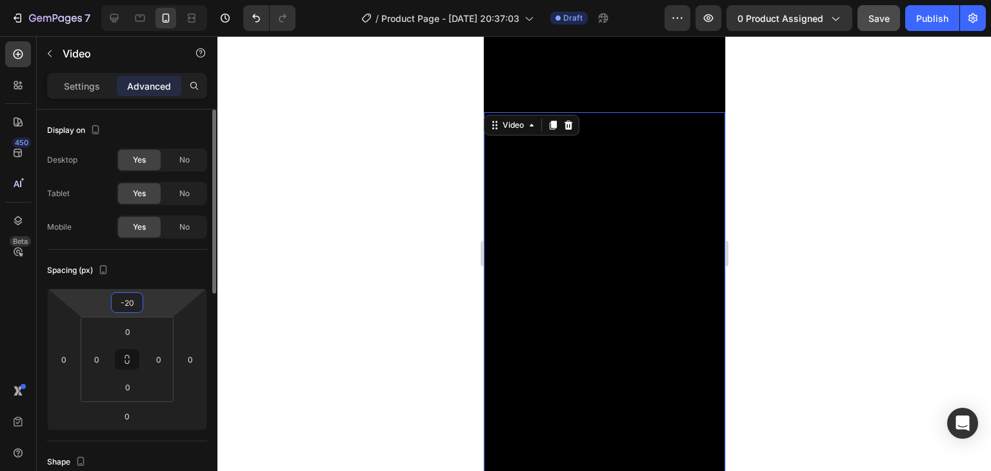
type input "-2"
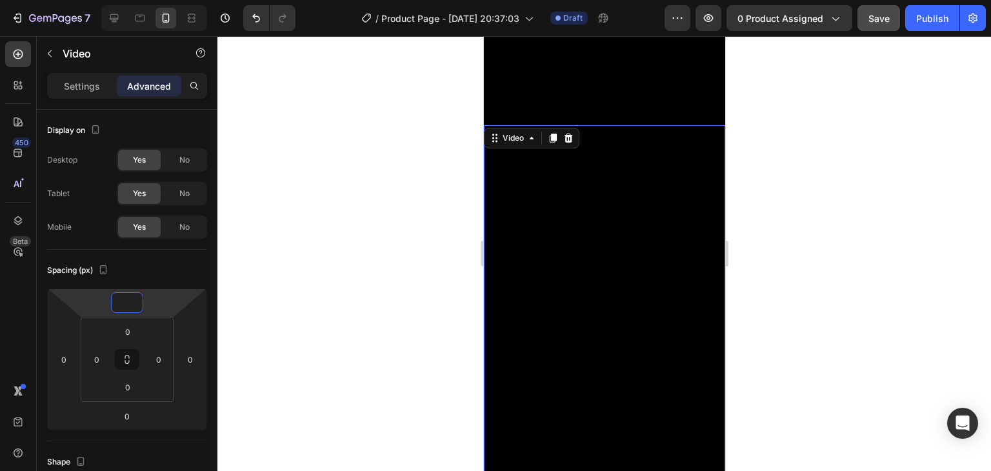
type input "0"
click at [783, 79] on div at bounding box center [604, 253] width 774 height 435
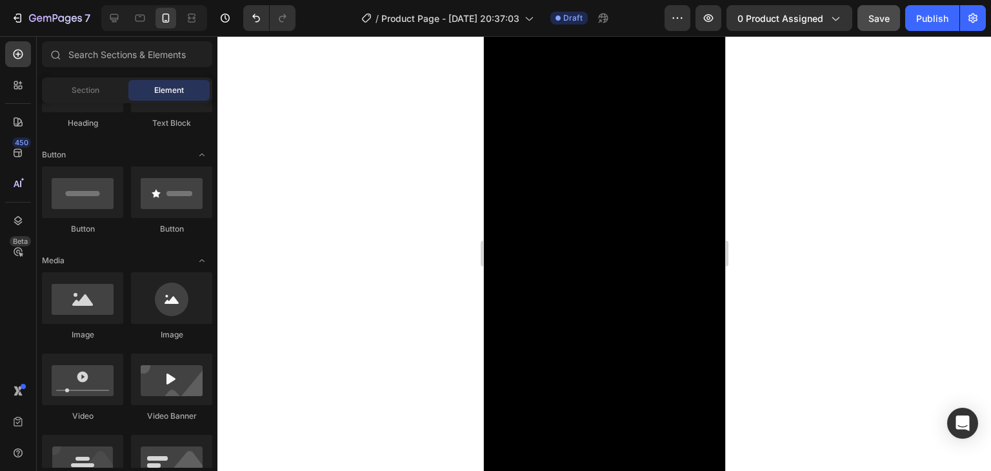
click at [859, 161] on div at bounding box center [604, 253] width 774 height 435
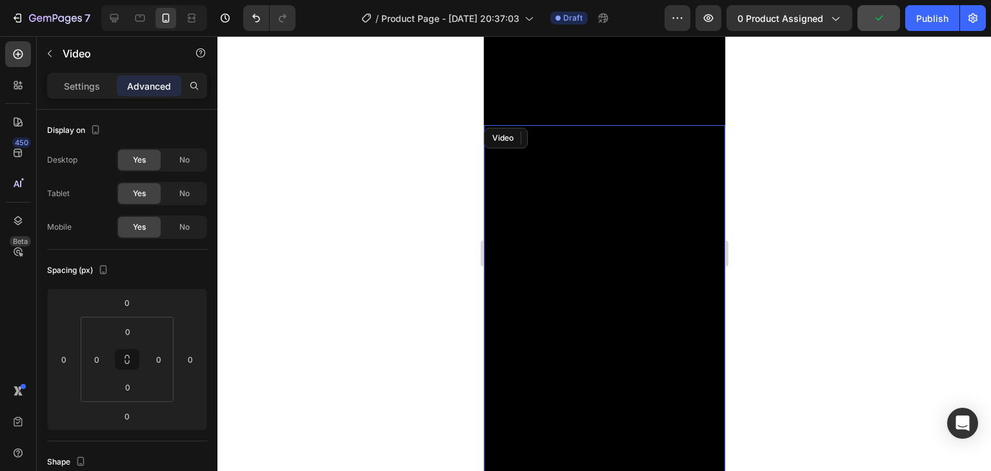
click at [686, 125] on video at bounding box center [603, 306] width 241 height 362
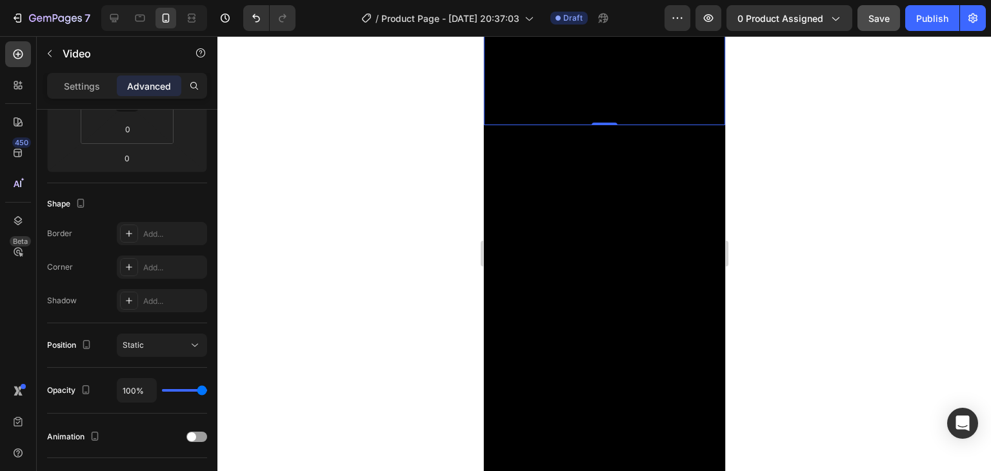
drag, startPoint x: 604, startPoint y: 106, endPoint x: 607, endPoint y: 89, distance: 17.7
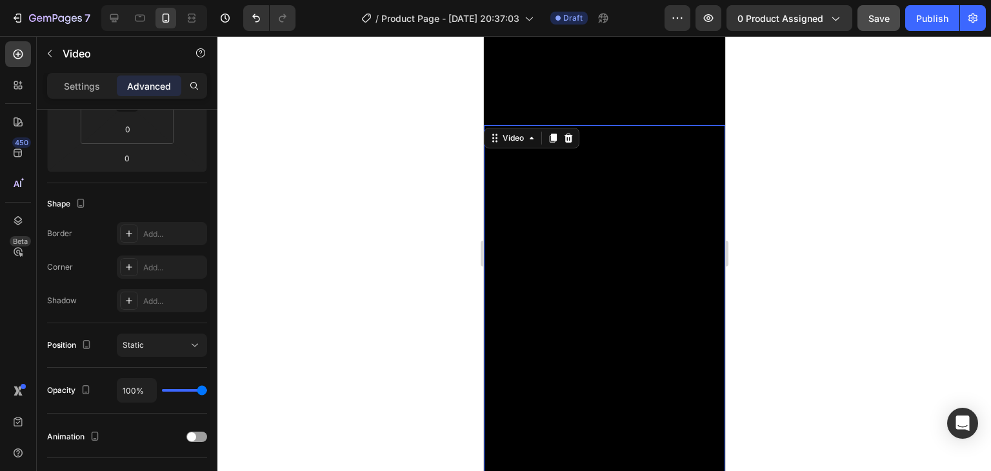
click at [607, 125] on video at bounding box center [603, 306] width 241 height 362
click at [627, 125] on video at bounding box center [603, 306] width 241 height 362
click at [706, 137] on video at bounding box center [603, 306] width 241 height 362
click at [750, 130] on div at bounding box center [604, 253] width 774 height 435
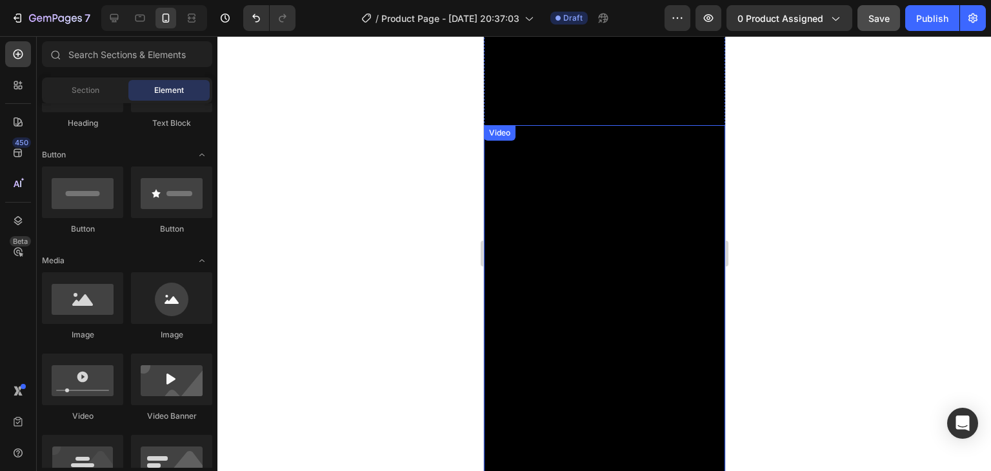
click at [512, 125] on div "Video" at bounding box center [603, 306] width 241 height 362
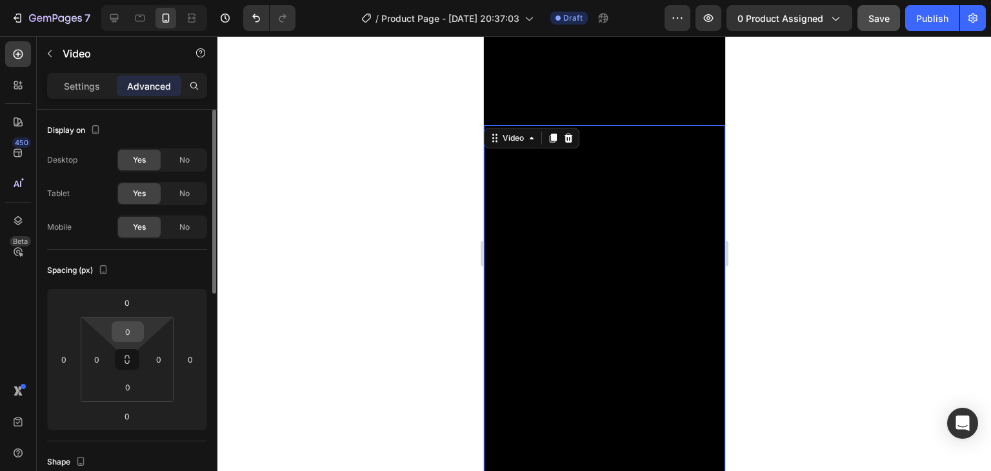
click at [141, 332] on div "0" at bounding box center [128, 331] width 32 height 21
click at [165, 277] on div "Spacing (px)" at bounding box center [127, 270] width 160 height 21
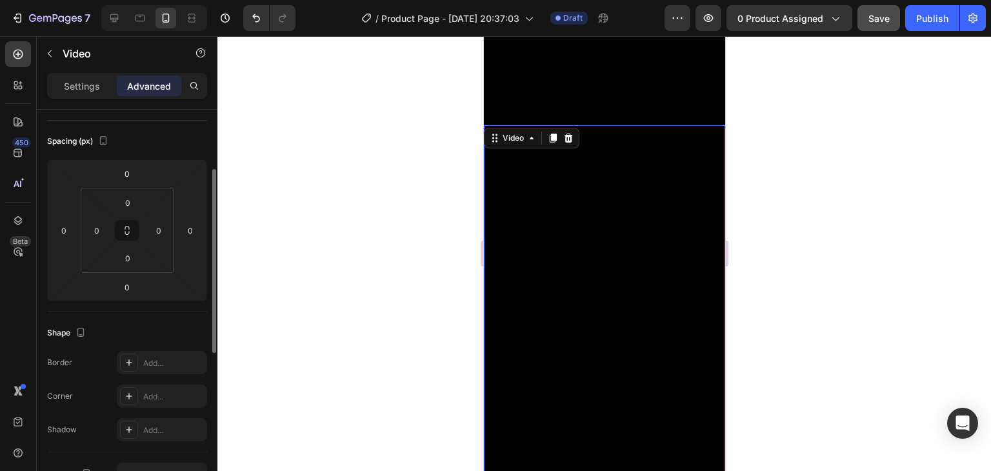
scroll to position [0, 0]
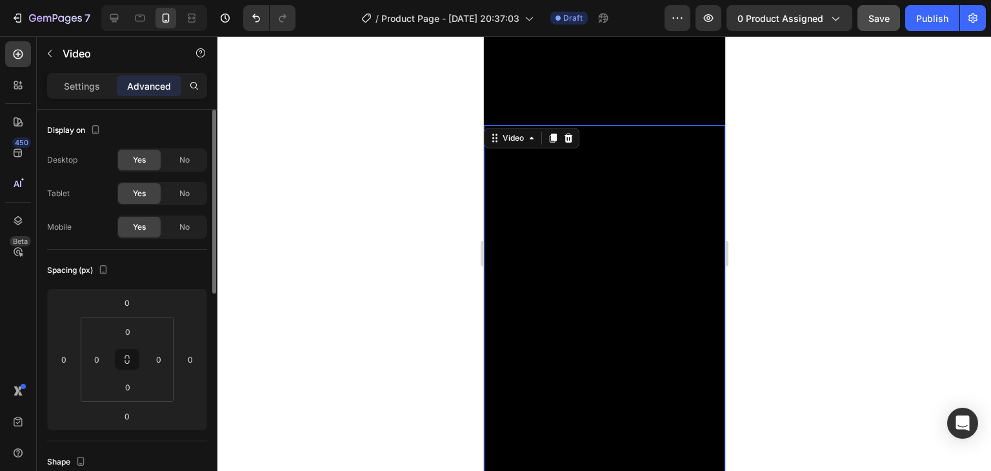
click at [95, 99] on div "Settings Advanced" at bounding box center [127, 91] width 181 height 37
click at [88, 88] on p "Settings" at bounding box center [82, 86] width 36 height 14
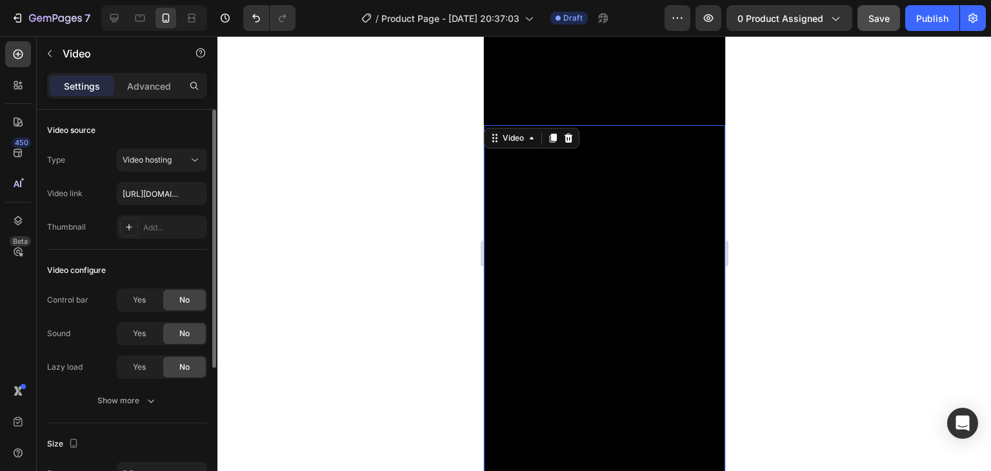
scroll to position [129, 0]
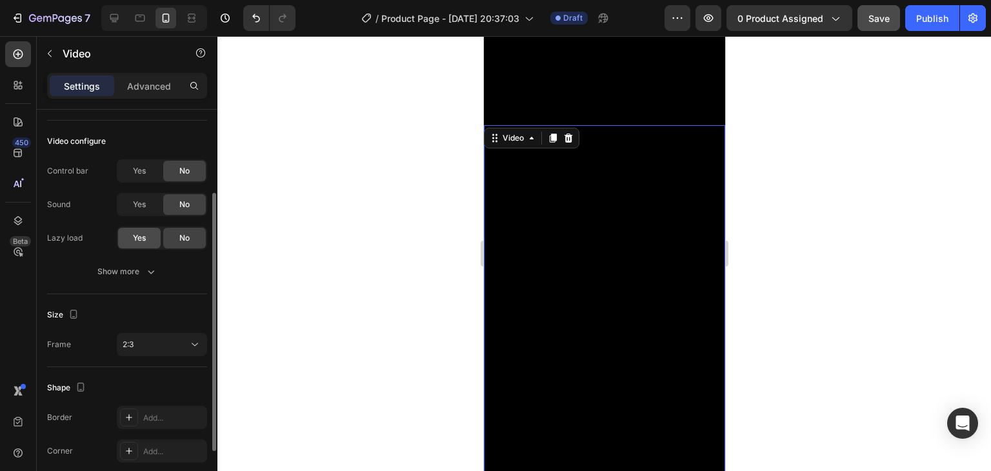
click at [150, 238] on div "Yes" at bounding box center [139, 238] width 43 height 21
click at [175, 243] on div "No" at bounding box center [184, 238] width 43 height 21
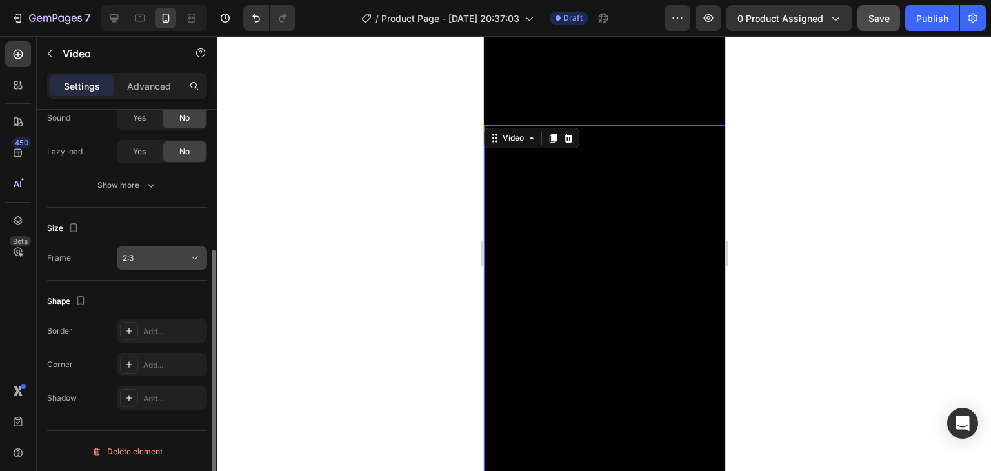
click at [157, 254] on div "2:3" at bounding box center [156, 258] width 66 height 12
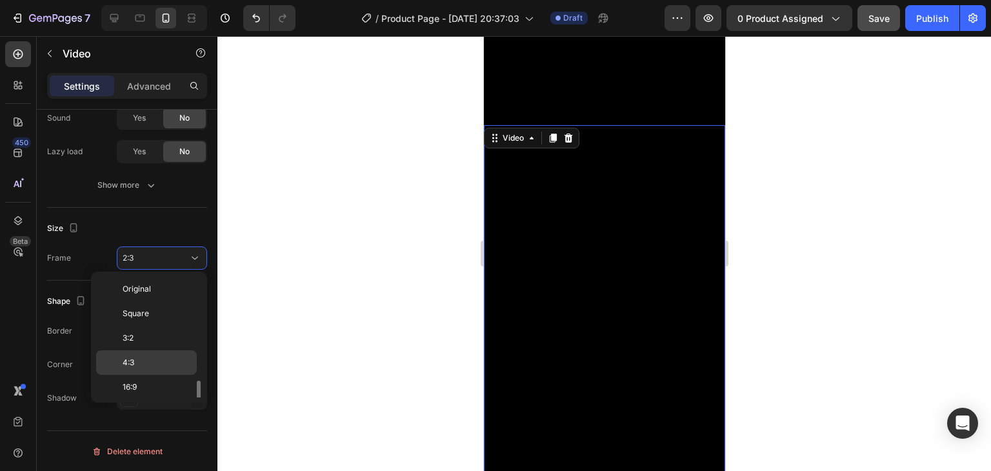
scroll to position [70, 0]
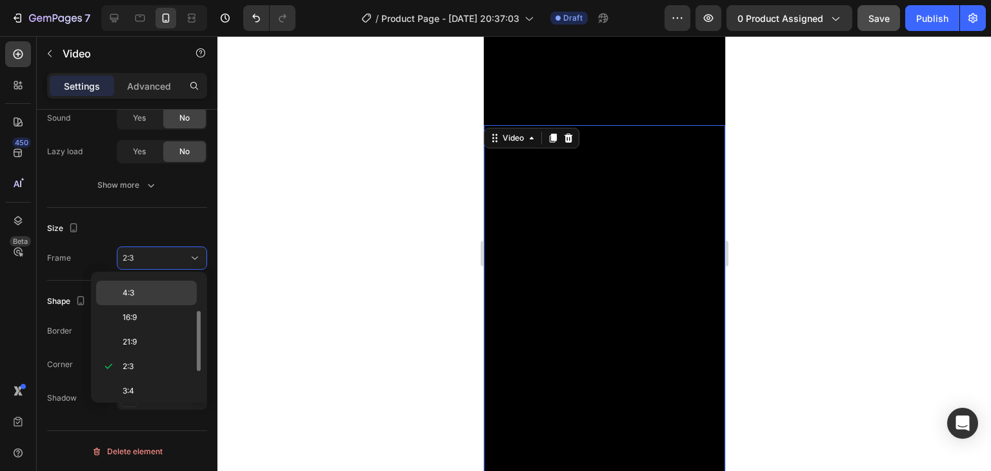
click at [145, 295] on p "4:3" at bounding box center [157, 293] width 68 height 12
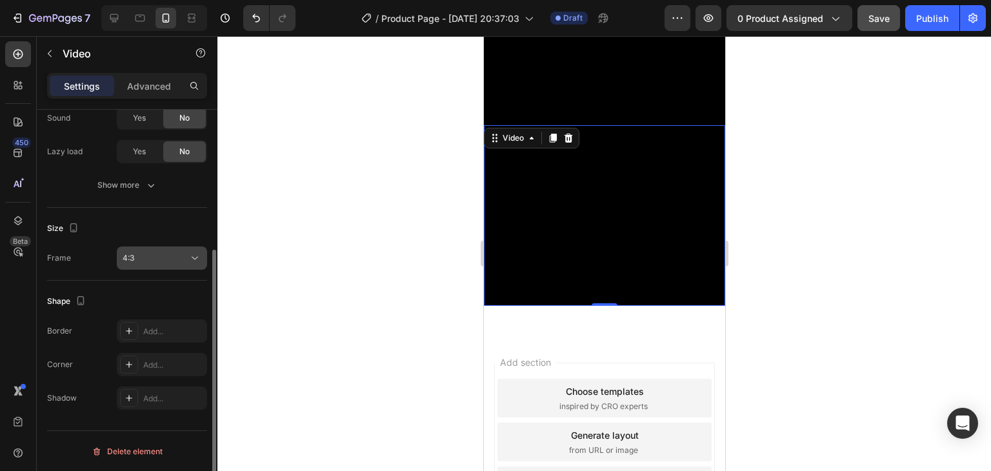
click at [153, 262] on div "4:3" at bounding box center [156, 258] width 66 height 12
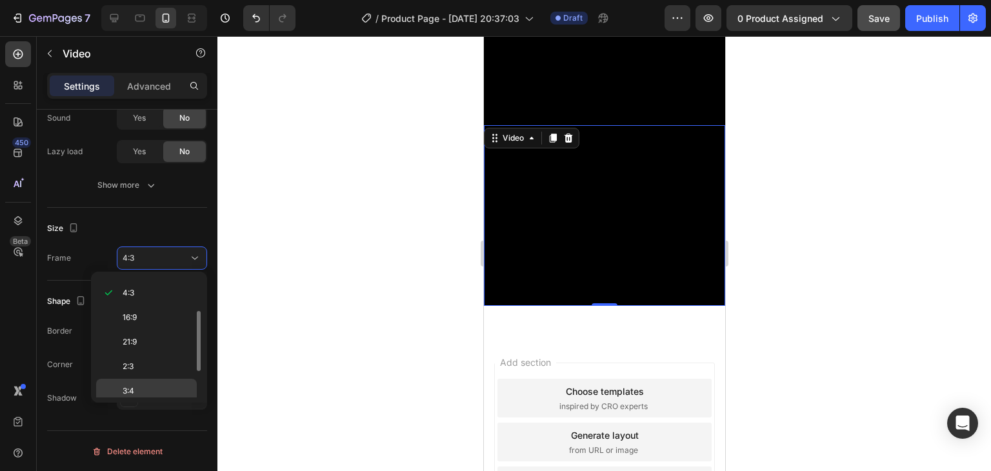
click at [141, 382] on div "3:4" at bounding box center [146, 391] width 101 height 25
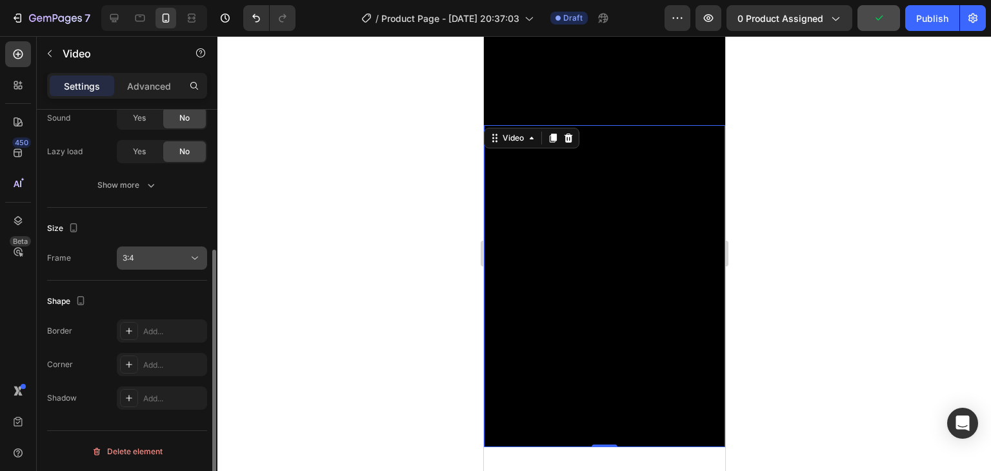
click at [154, 257] on div "3:4" at bounding box center [156, 258] width 66 height 12
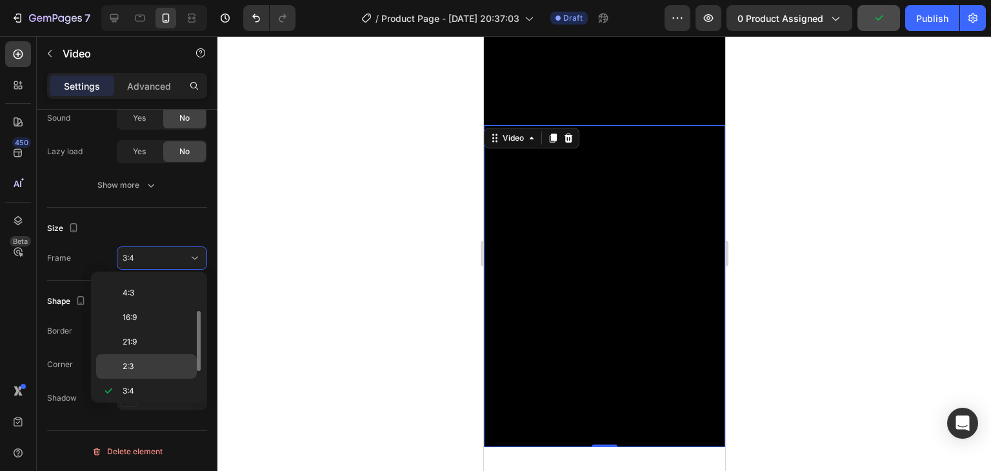
scroll to position [121, 0]
click at [137, 358] on span "9:16" at bounding box center [130, 364] width 14 height 12
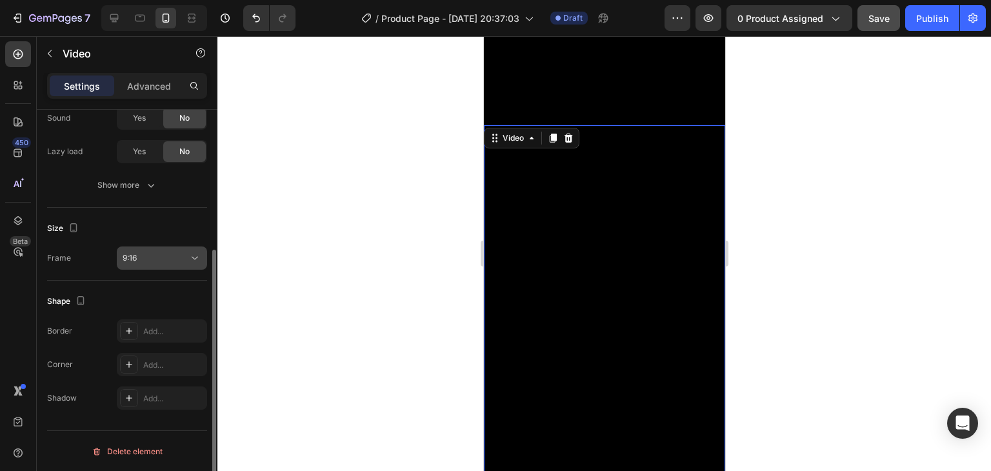
click at [156, 254] on div "9:16" at bounding box center [156, 258] width 66 height 12
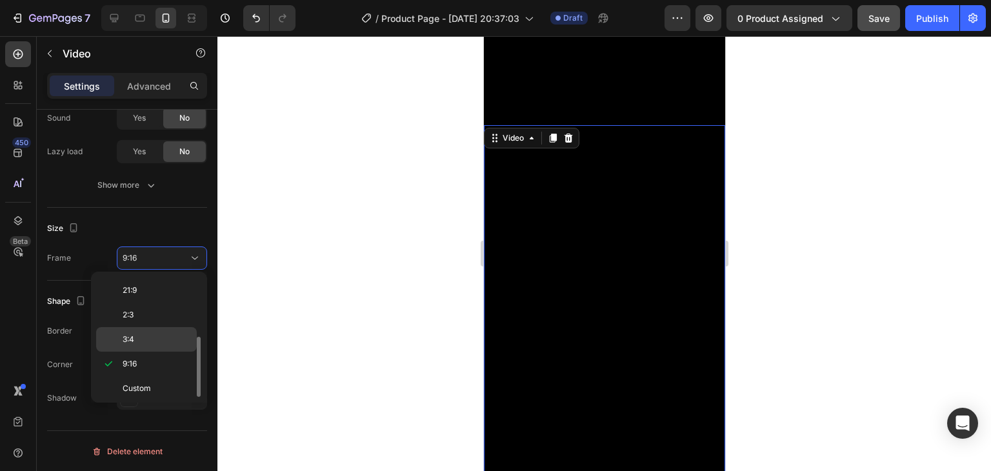
click at [142, 327] on div "3:4" at bounding box center [146, 339] width 101 height 25
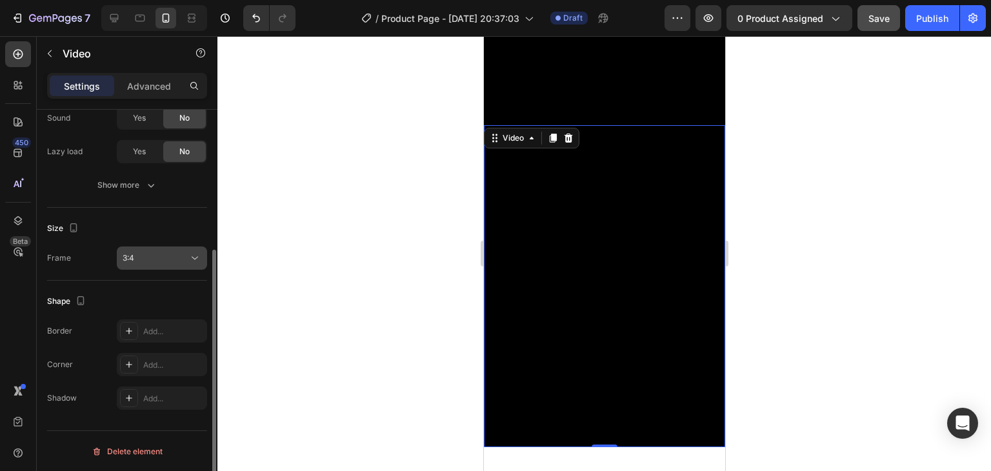
click at [157, 259] on div "3:4" at bounding box center [156, 258] width 66 height 12
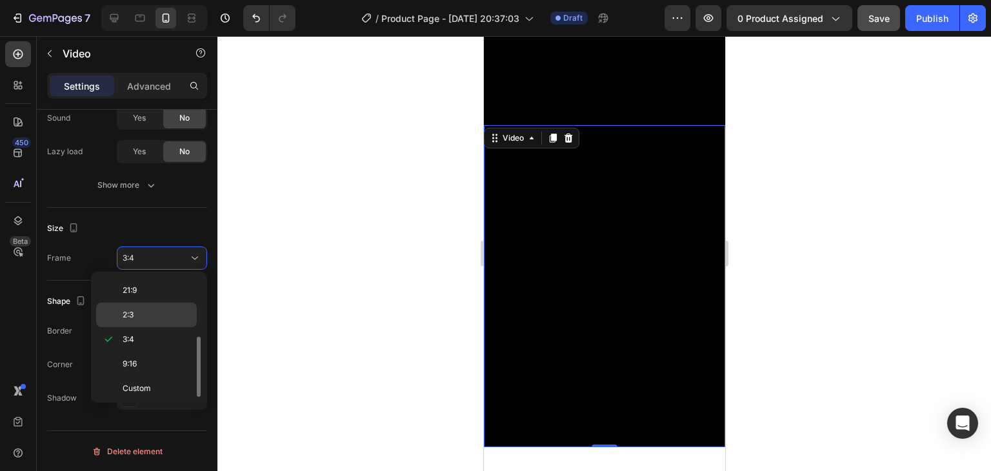
click at [145, 310] on p "2:3" at bounding box center [157, 315] width 68 height 12
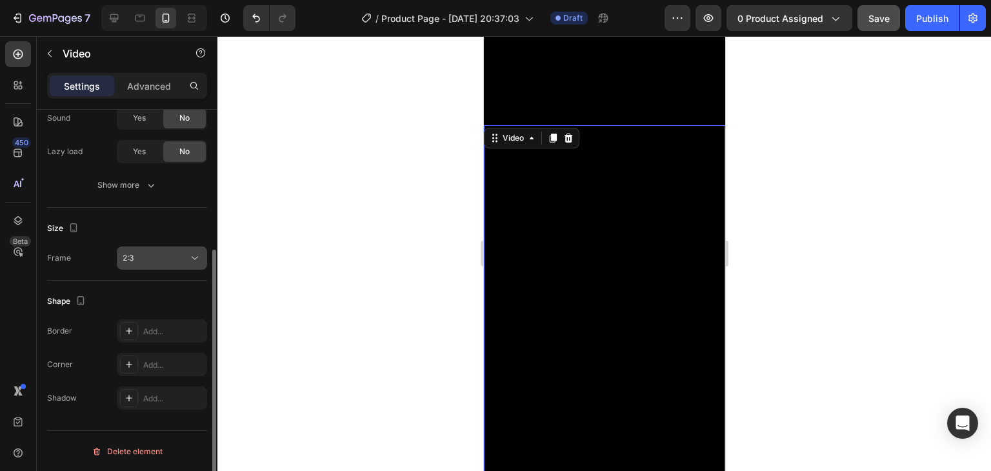
click at [163, 267] on button "2:3" at bounding box center [162, 257] width 90 height 23
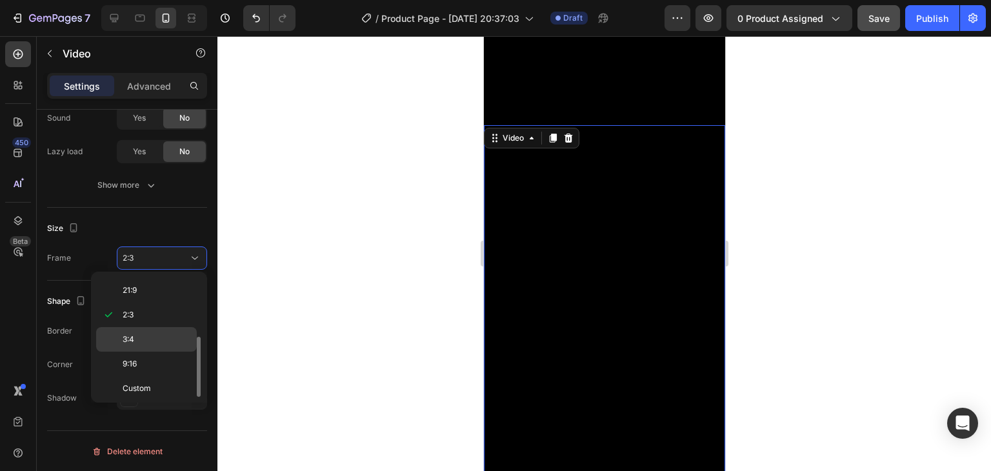
click at [147, 334] on p "3:4" at bounding box center [157, 340] width 68 height 12
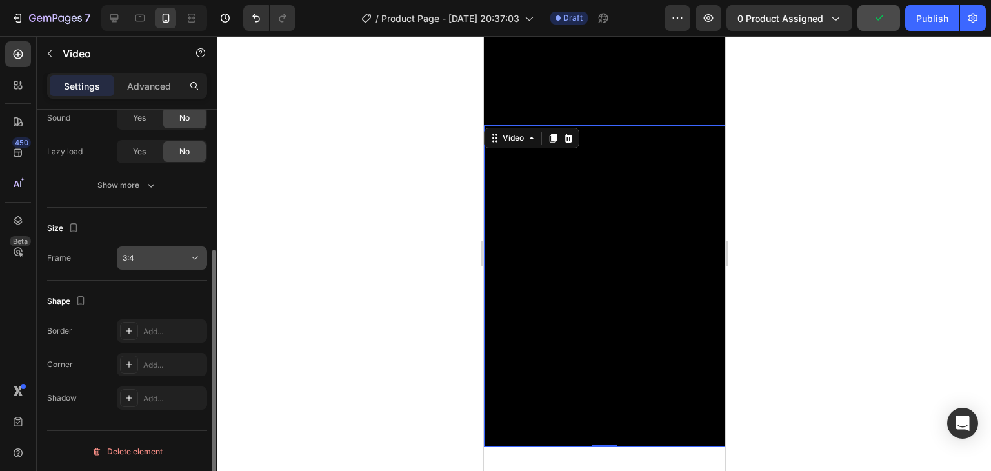
click at [151, 258] on div "3:4" at bounding box center [156, 258] width 66 height 12
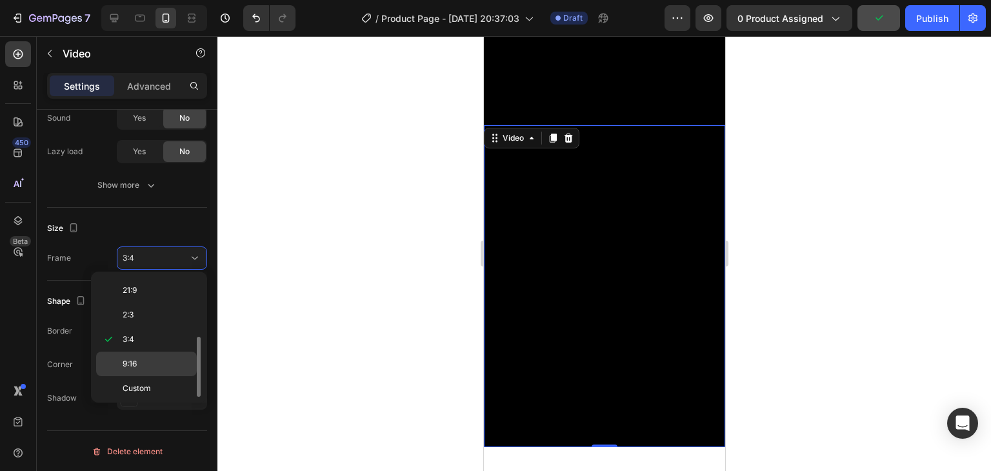
click at [147, 366] on p "9:16" at bounding box center [157, 364] width 68 height 12
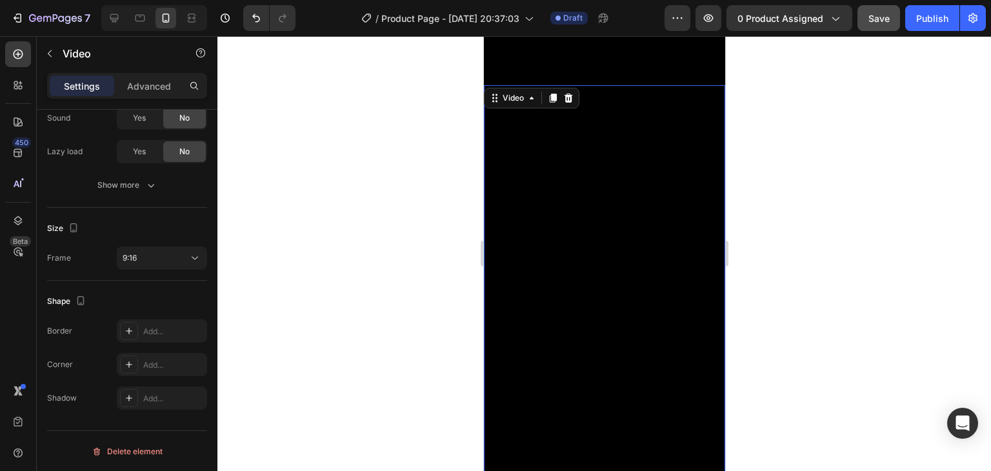
scroll to position [387, 0]
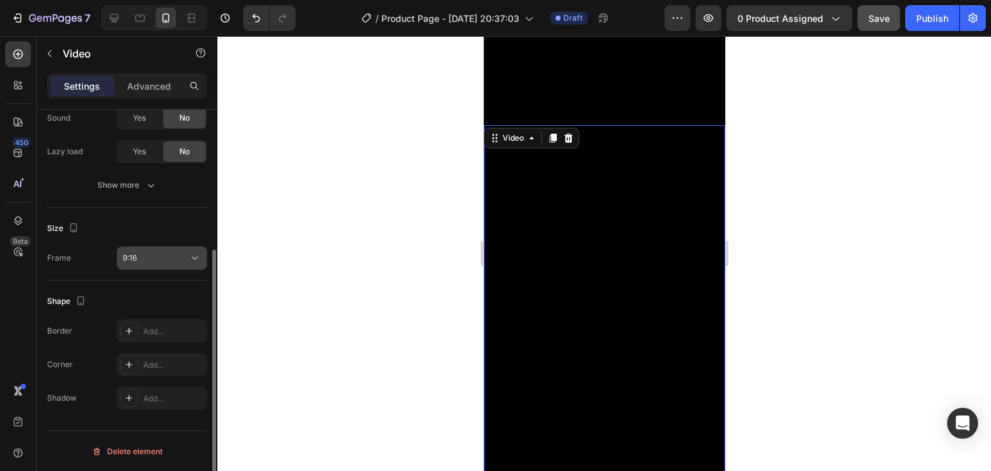
click at [143, 262] on div "9:16" at bounding box center [156, 258] width 66 height 12
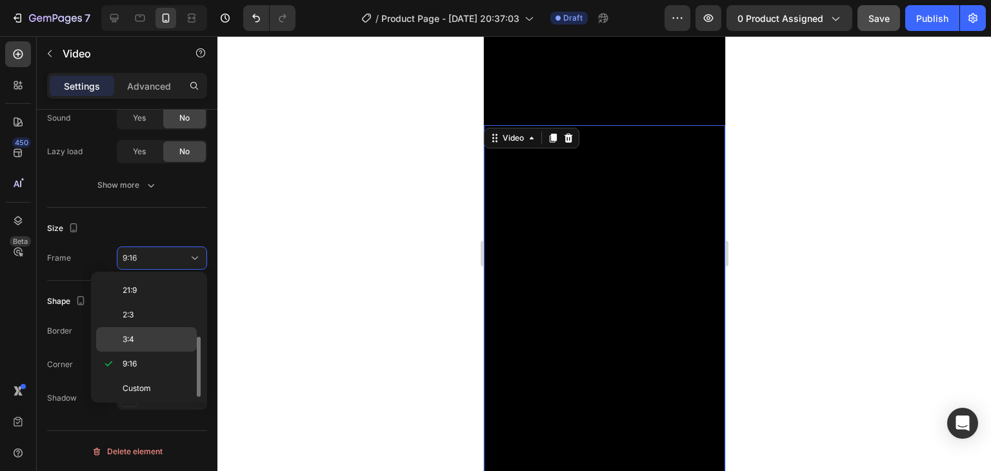
click at [149, 334] on p "3:4" at bounding box center [157, 340] width 68 height 12
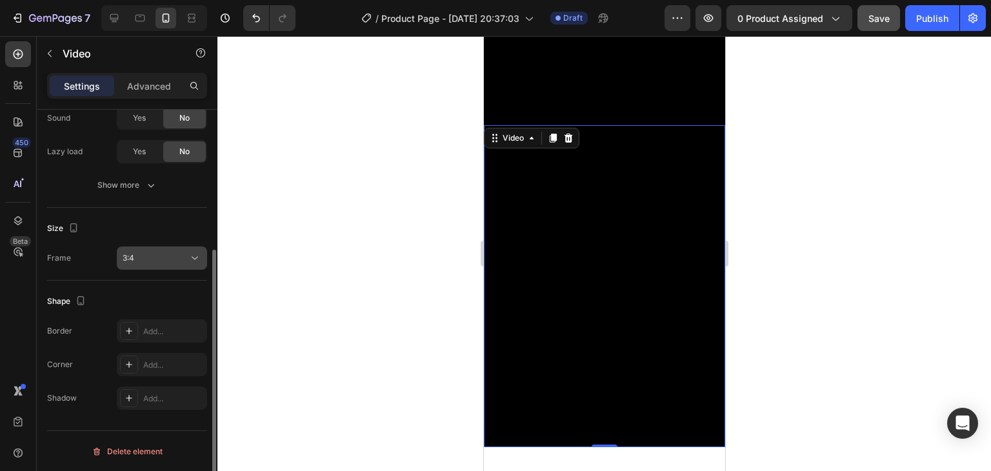
click at [150, 255] on div "3:4" at bounding box center [156, 258] width 66 height 12
click at [137, 227] on div "Size" at bounding box center [127, 228] width 160 height 21
click at [150, 263] on div "3:4" at bounding box center [156, 258] width 66 height 12
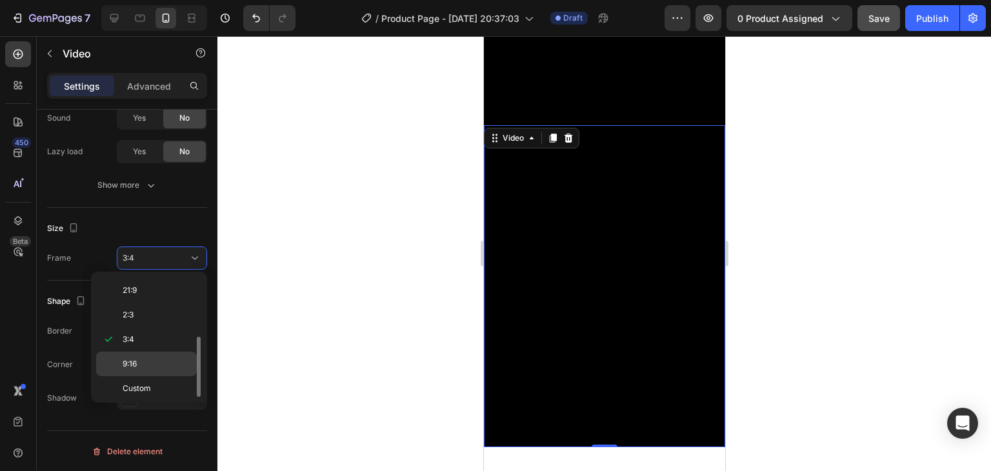
click at [137, 358] on span "9:16" at bounding box center [130, 364] width 14 height 12
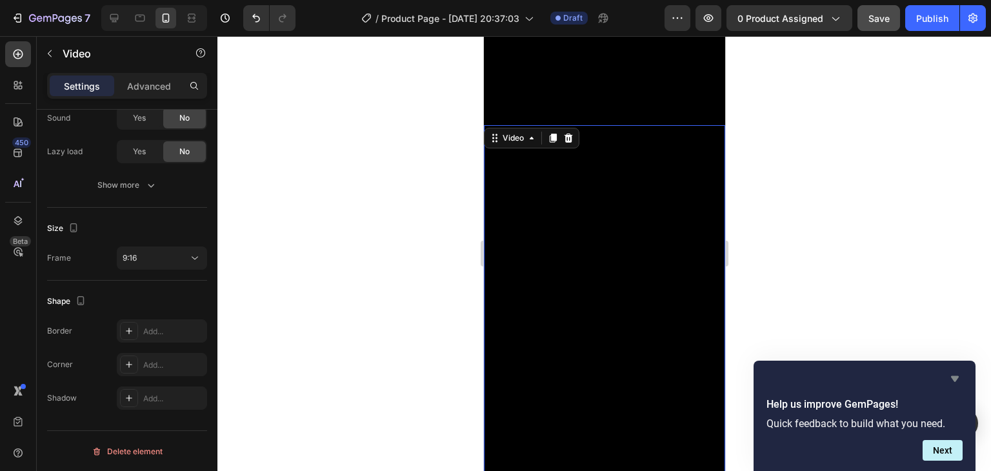
click at [956, 371] on icon "Hide survey" at bounding box center [954, 378] width 15 height 15
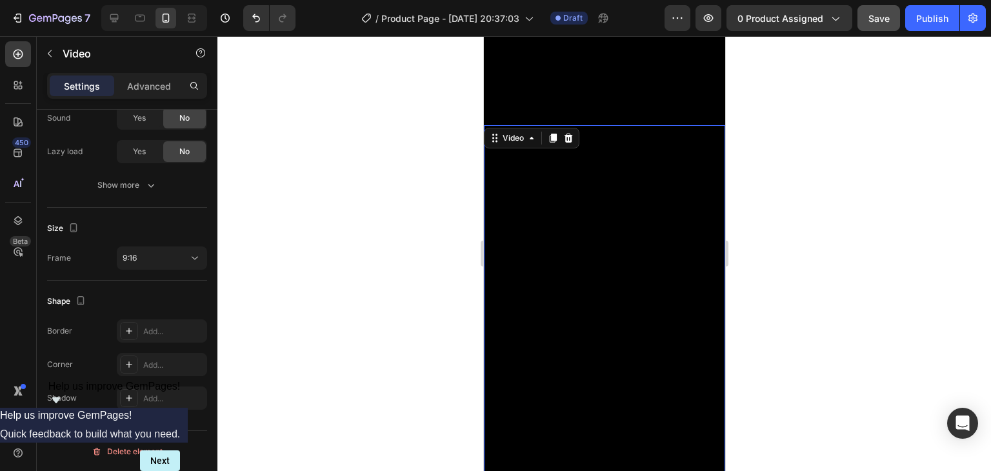
click at [634, 151] on video at bounding box center [603, 339] width 241 height 429
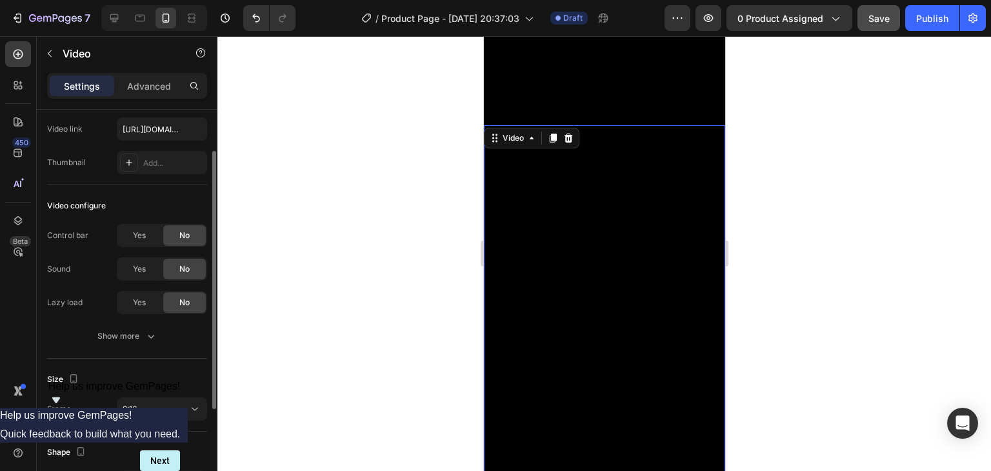
scroll to position [194, 0]
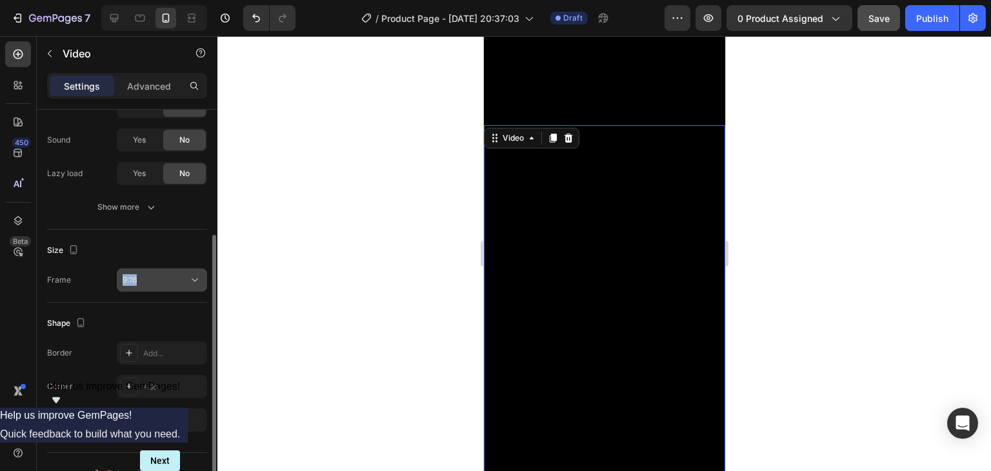
click at [164, 267] on div "Size Frame 9:16" at bounding box center [127, 266] width 160 height 73
click at [163, 274] on div "9:16" at bounding box center [156, 280] width 66 height 12
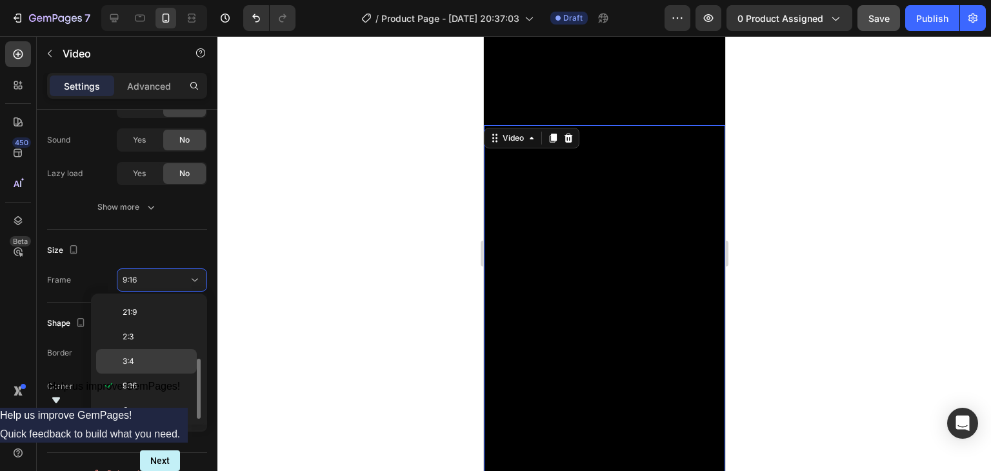
click at [142, 356] on p "3:4" at bounding box center [157, 361] width 68 height 12
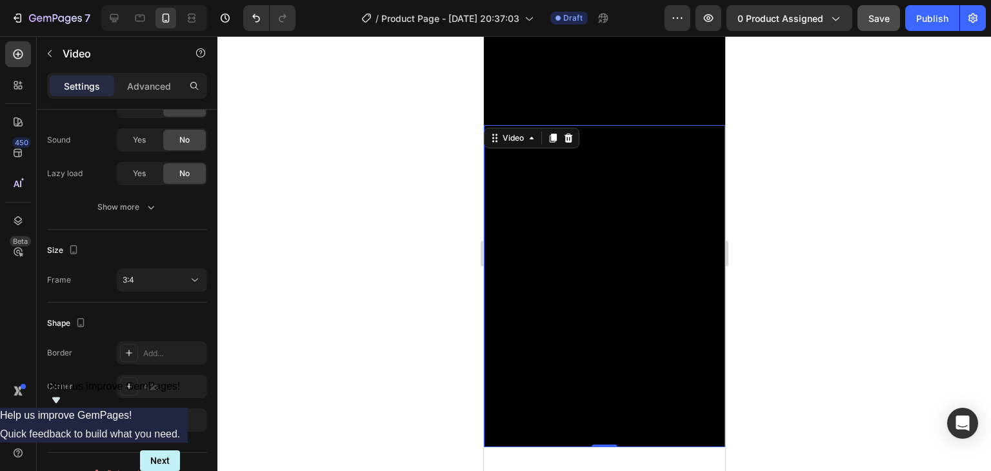
click at [714, 165] on video at bounding box center [603, 286] width 241 height 322
click at [741, 157] on div at bounding box center [604, 253] width 774 height 435
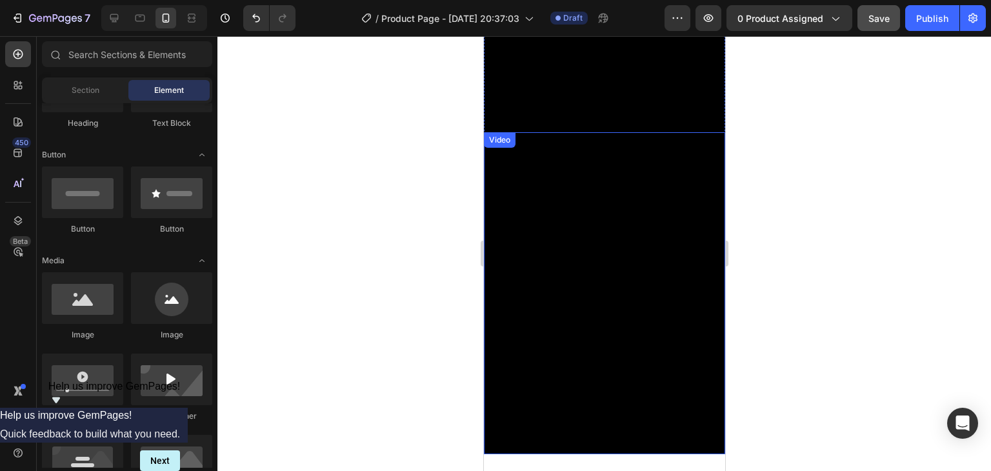
scroll to position [387, 0]
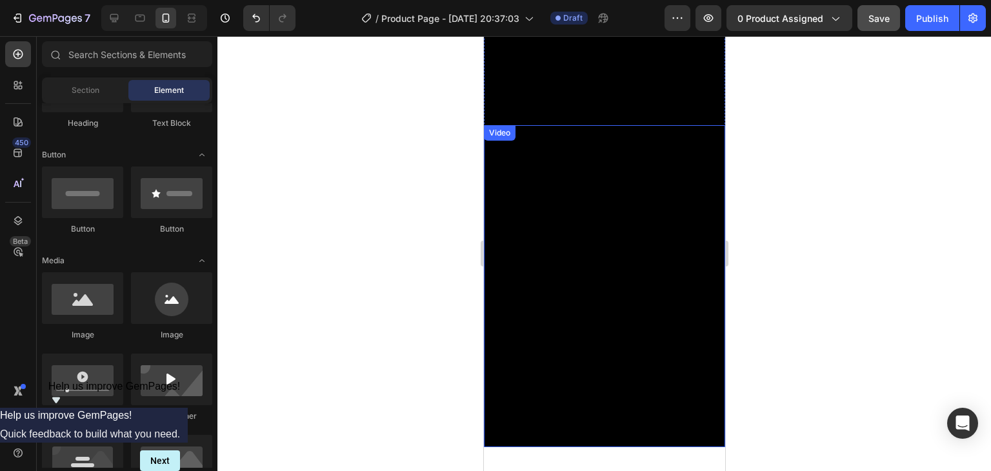
click at [604, 303] on video at bounding box center [603, 286] width 241 height 322
